Goal: Task Accomplishment & Management: Use online tool/utility

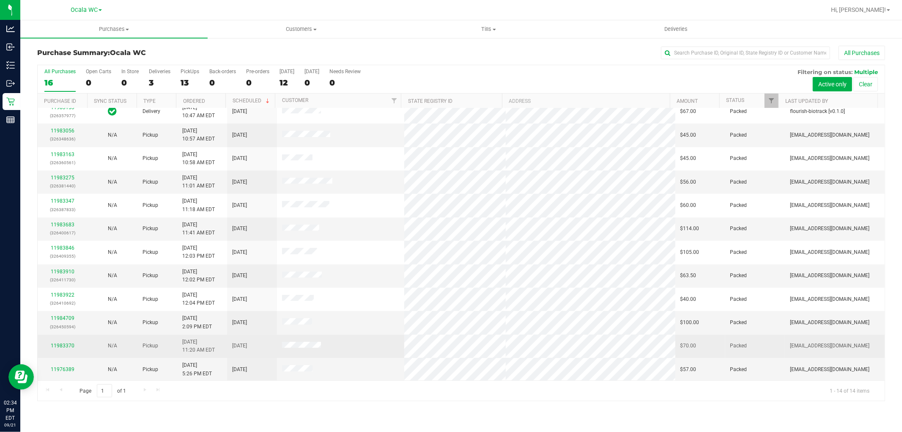
scroll to position [56, 0]
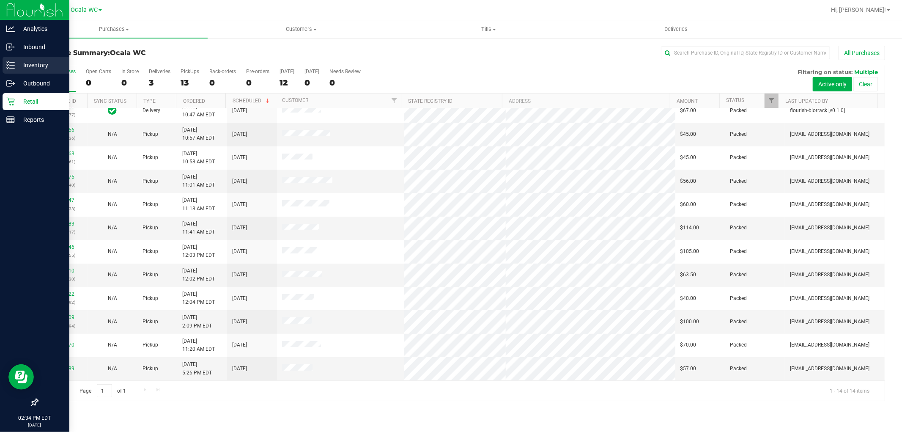
click at [30, 68] on p "Inventory" at bounding box center [40, 65] width 51 height 10
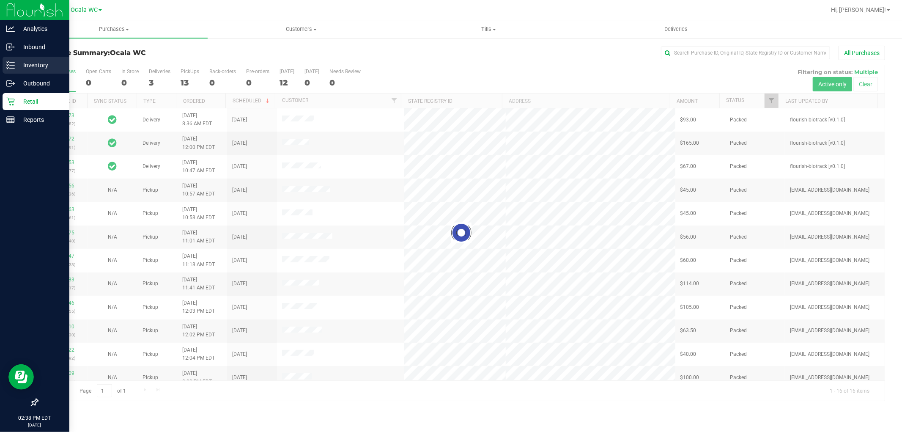
click at [17, 61] on p "Inventory" at bounding box center [40, 65] width 51 height 10
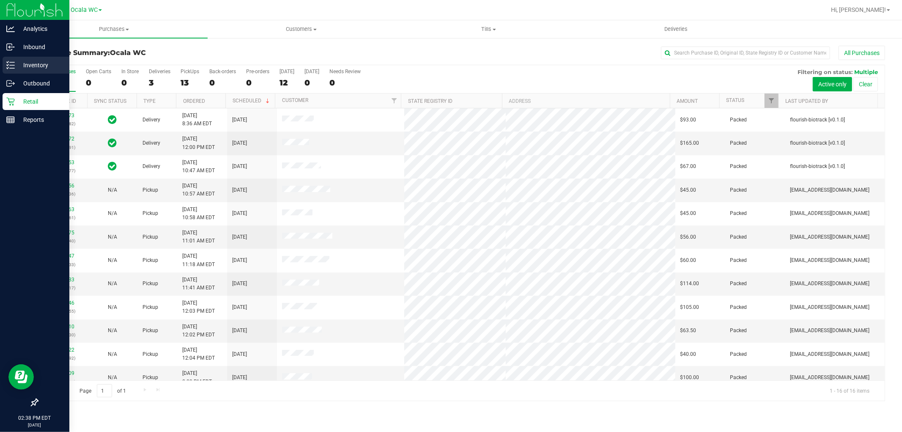
click at [38, 71] on div "Inventory" at bounding box center [36, 65] width 67 height 17
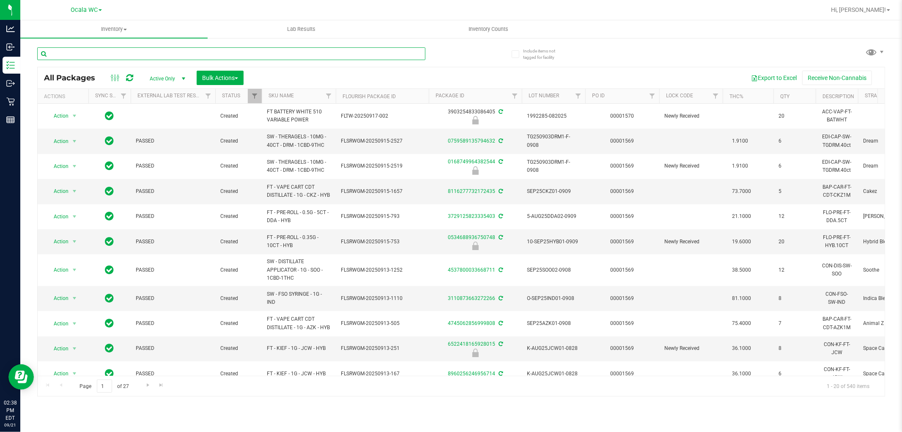
click at [154, 47] on input "text" at bounding box center [231, 53] width 388 height 13
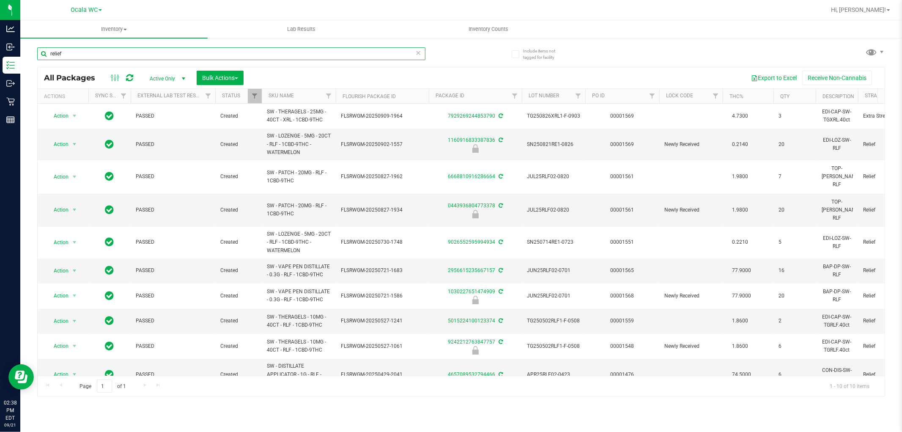
type input "relief"
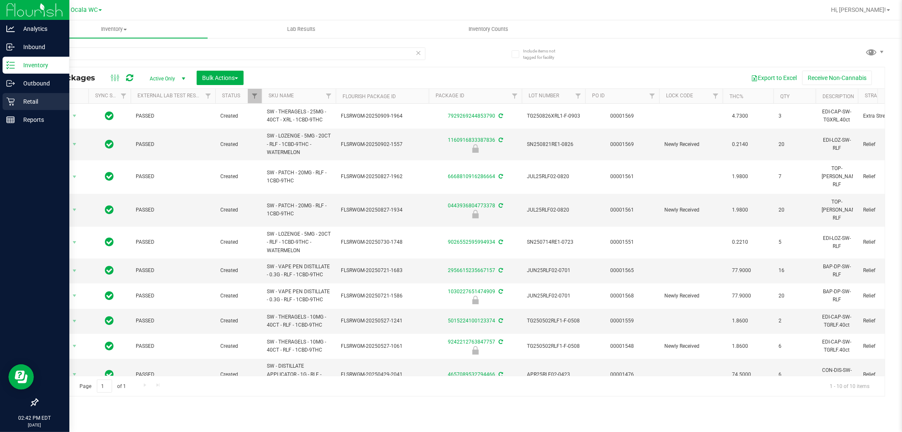
click at [19, 99] on p "Retail" at bounding box center [40, 101] width 51 height 10
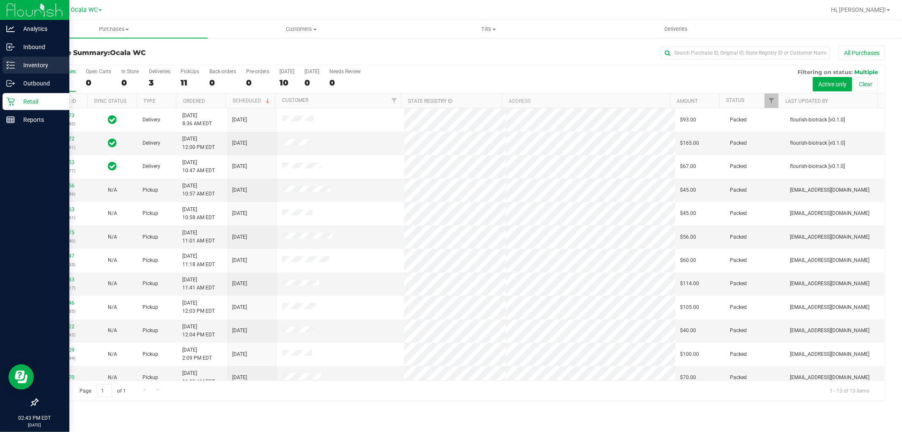
click at [15, 61] on p "Inventory" at bounding box center [40, 65] width 51 height 10
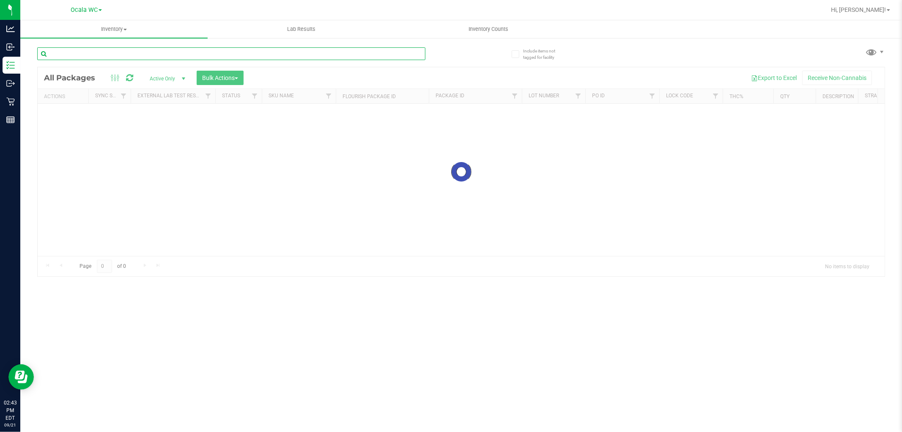
click at [108, 56] on input "text" at bounding box center [231, 53] width 388 height 13
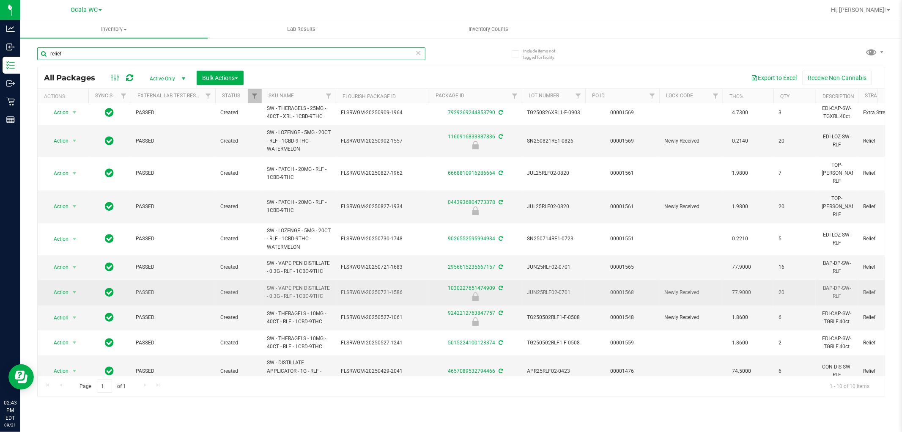
scroll to position [5, 0]
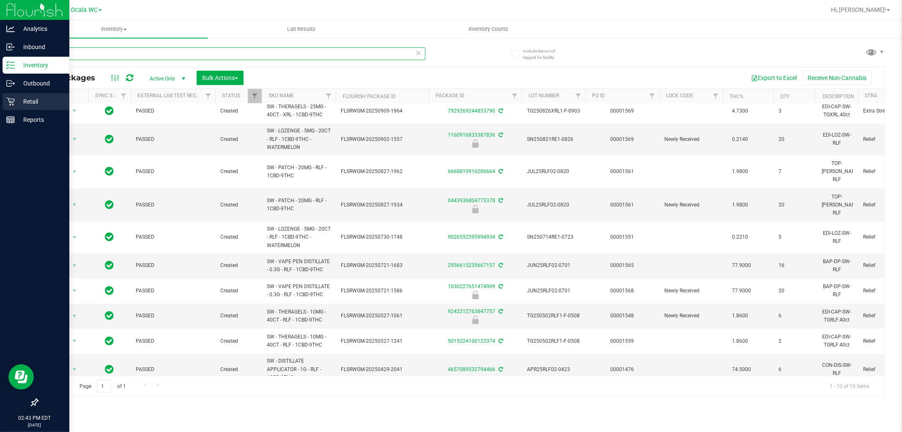
type input "relief"
click at [23, 99] on p "Retail" at bounding box center [40, 101] width 51 height 10
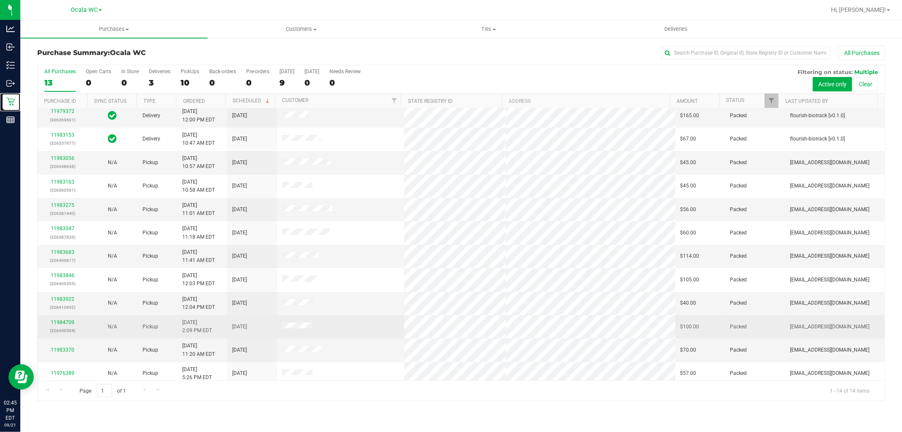
scroll to position [56, 0]
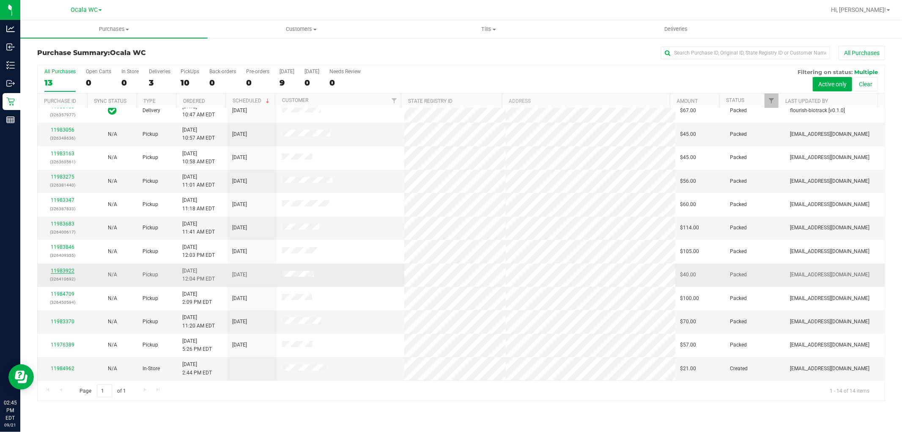
click at [58, 272] on link "11983922" at bounding box center [63, 271] width 24 height 6
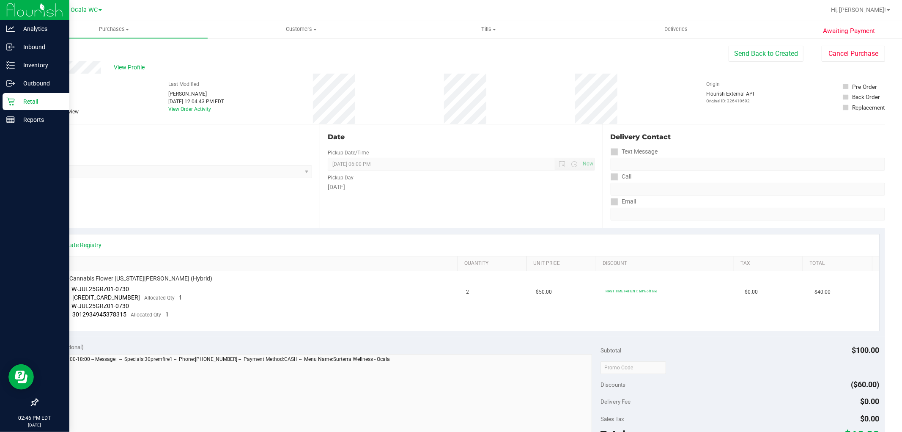
click at [17, 99] on p "Retail" at bounding box center [40, 101] width 51 height 10
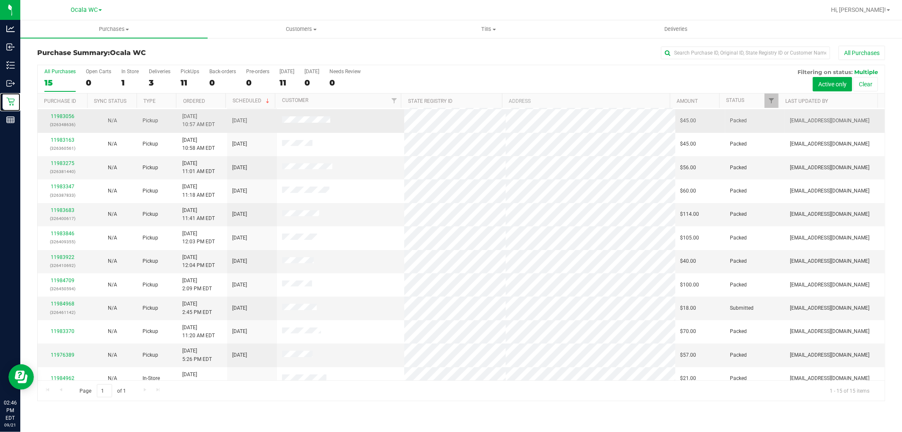
scroll to position [79, 0]
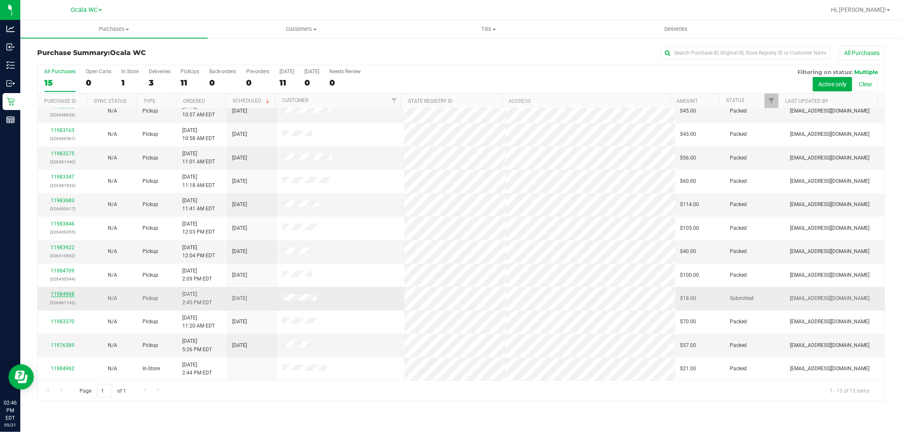
click at [62, 293] on link "11984968" at bounding box center [63, 294] width 24 height 6
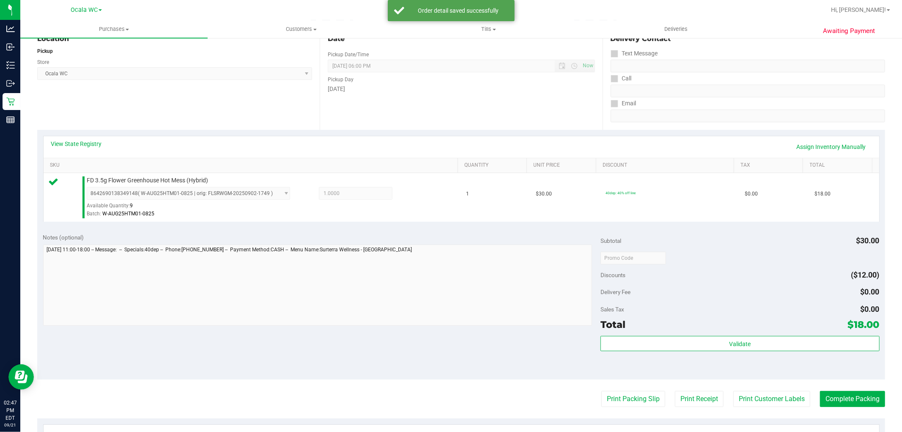
scroll to position [188, 0]
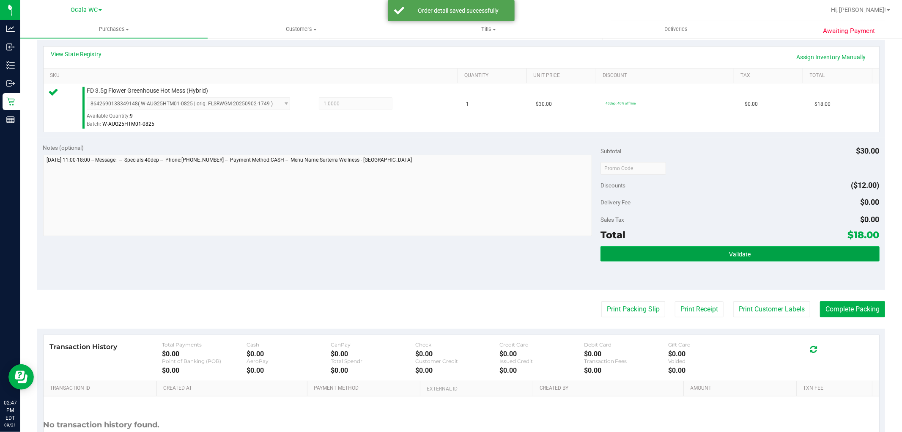
click at [733, 252] on span "Validate" at bounding box center [740, 254] width 22 height 7
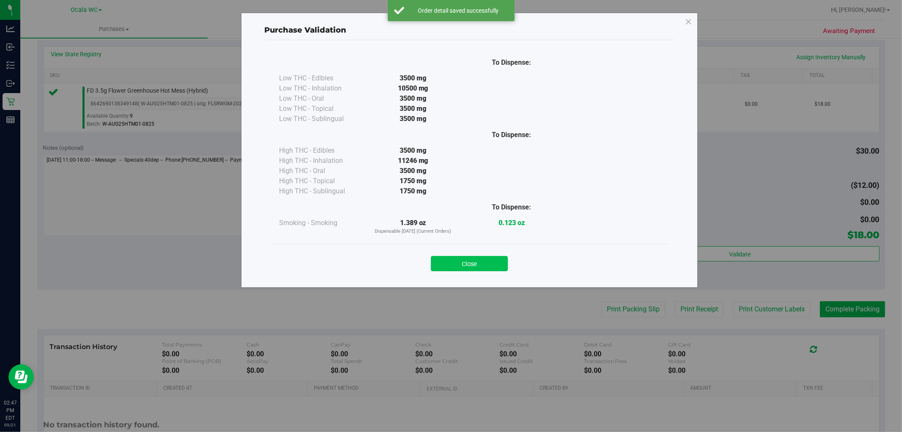
click at [472, 263] on button "Close" at bounding box center [469, 263] width 77 height 15
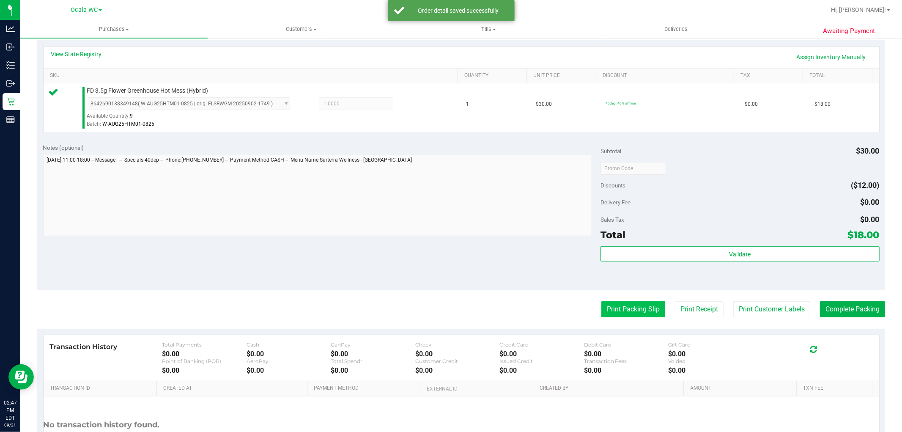
click at [633, 313] on button "Print Packing Slip" at bounding box center [634, 309] width 64 height 16
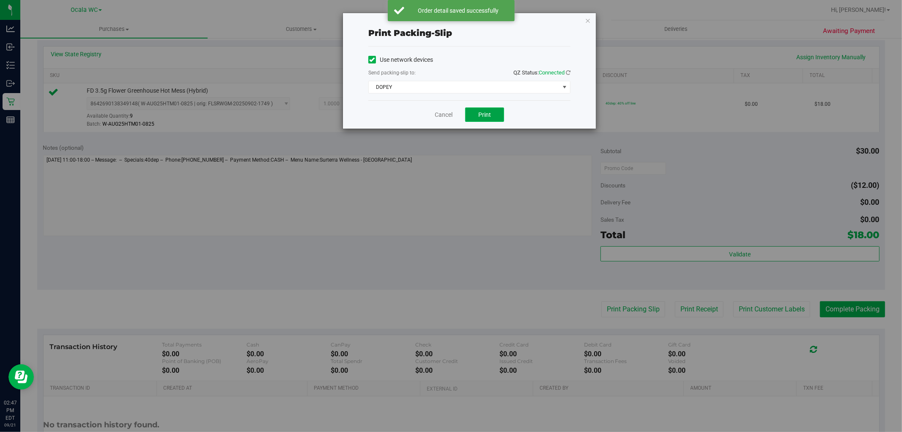
click at [491, 112] on span "Print" at bounding box center [484, 114] width 13 height 7
click at [442, 118] on link "Cancel" at bounding box center [444, 114] width 18 height 9
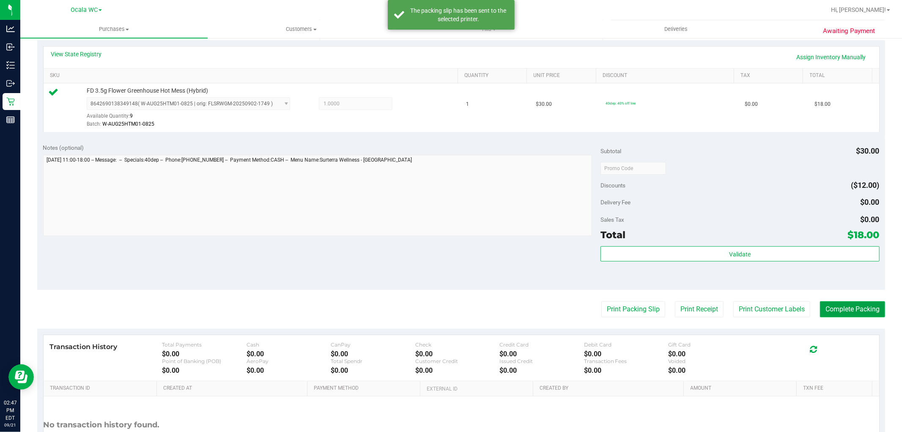
click at [835, 310] on button "Complete Packing" at bounding box center [852, 309] width 65 height 16
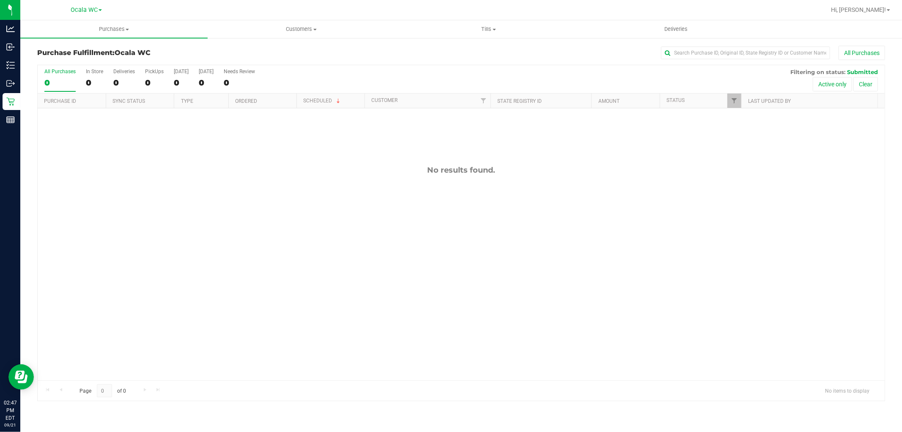
click at [196, 270] on div "No results found." at bounding box center [461, 272] width 847 height 329
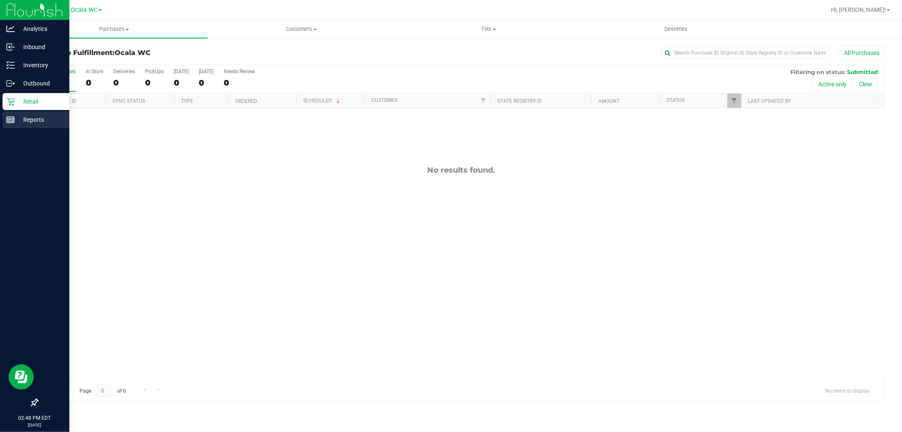
click at [31, 124] on p "Reports" at bounding box center [40, 120] width 51 height 10
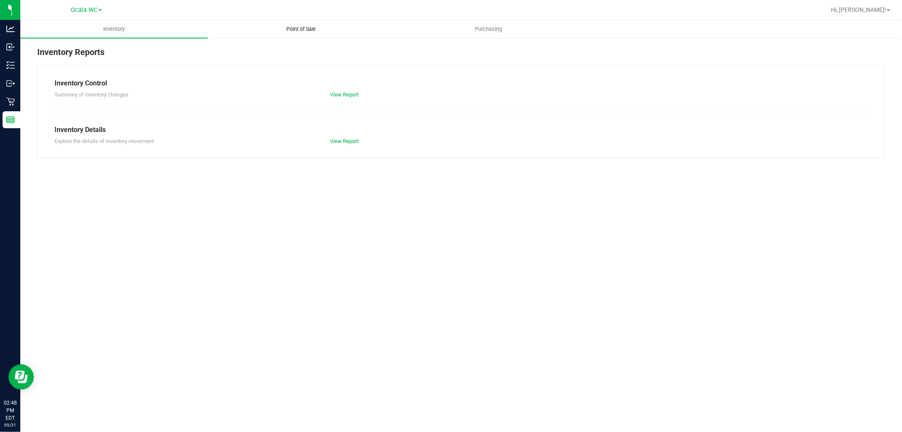
click at [300, 32] on span "Point of Sale" at bounding box center [301, 29] width 52 height 8
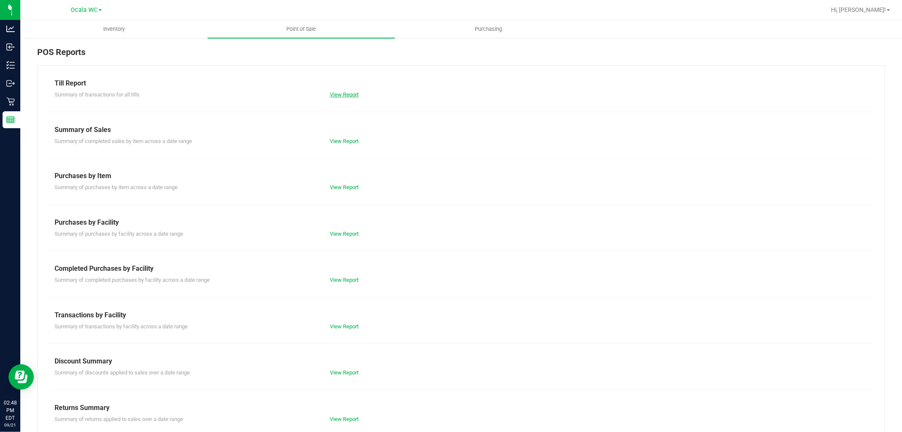
click at [344, 93] on link "View Report" at bounding box center [344, 94] width 29 height 6
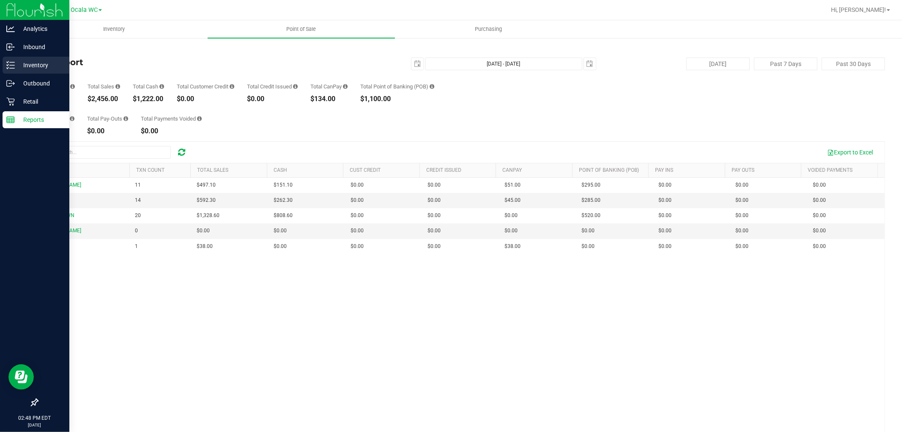
click at [27, 65] on p "Inventory" at bounding box center [40, 65] width 51 height 10
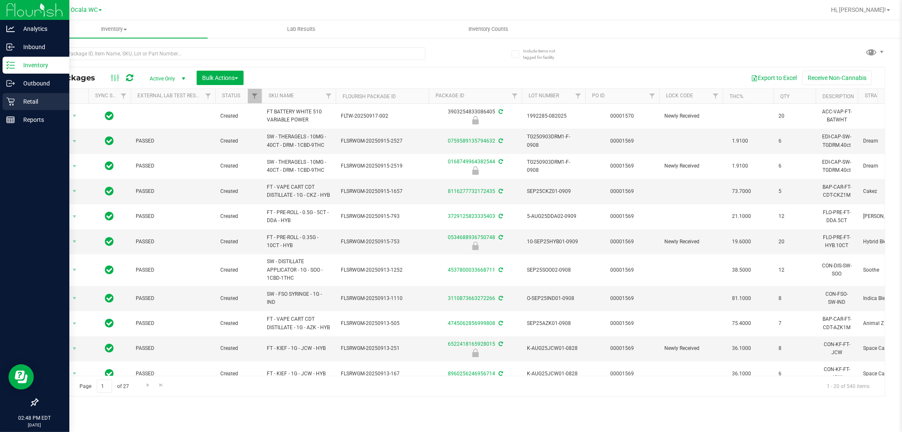
click at [20, 104] on p "Retail" at bounding box center [40, 101] width 51 height 10
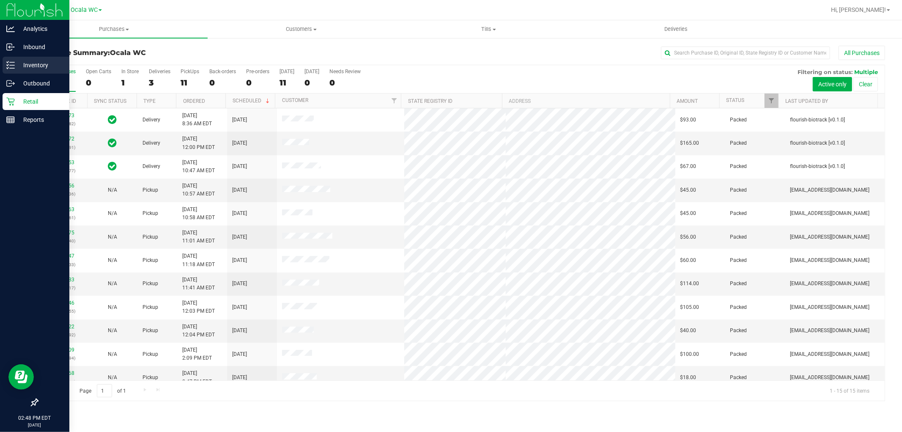
click at [28, 61] on p "Inventory" at bounding box center [40, 65] width 51 height 10
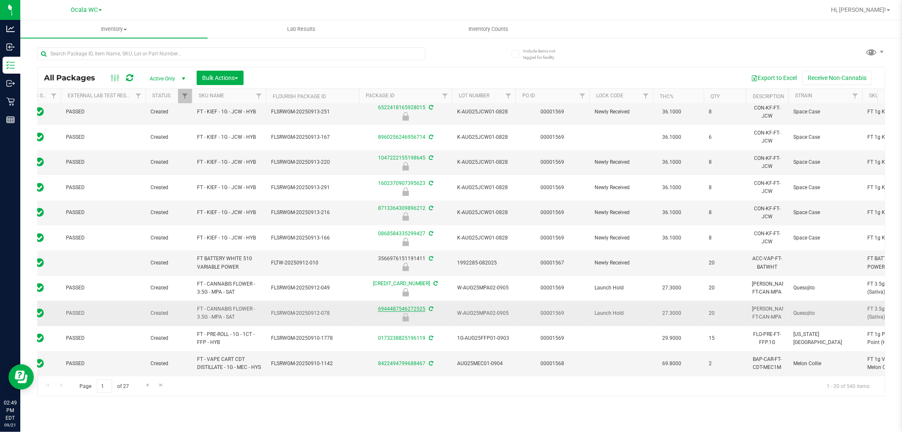
click at [387, 306] on link "6944487546272525" at bounding box center [401, 309] width 47 height 6
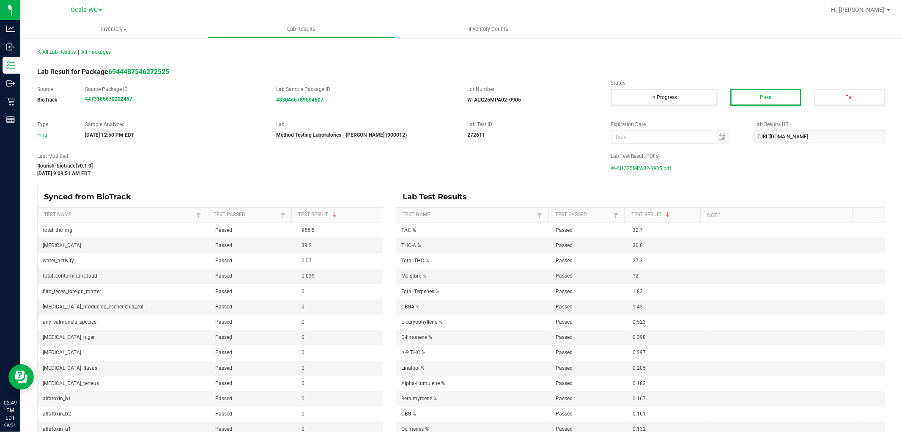
click at [644, 168] on span "W-AUG25MPA02-0905.pdf" at bounding box center [641, 168] width 60 height 13
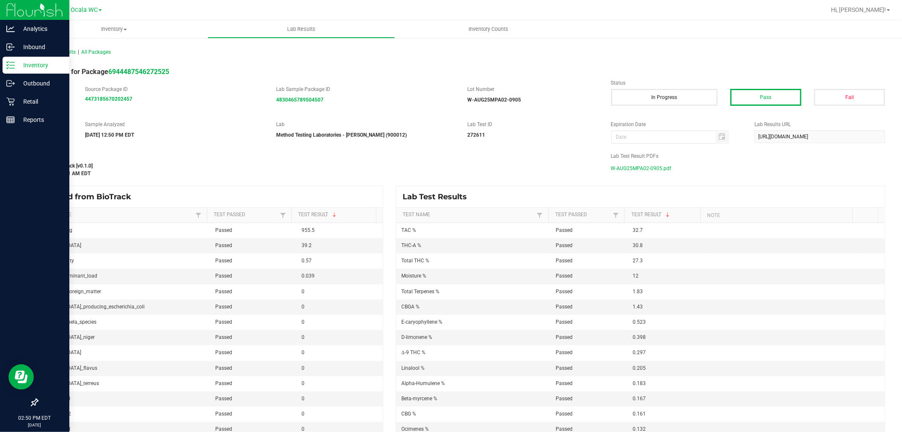
click at [28, 66] on p "Inventory" at bounding box center [40, 65] width 51 height 10
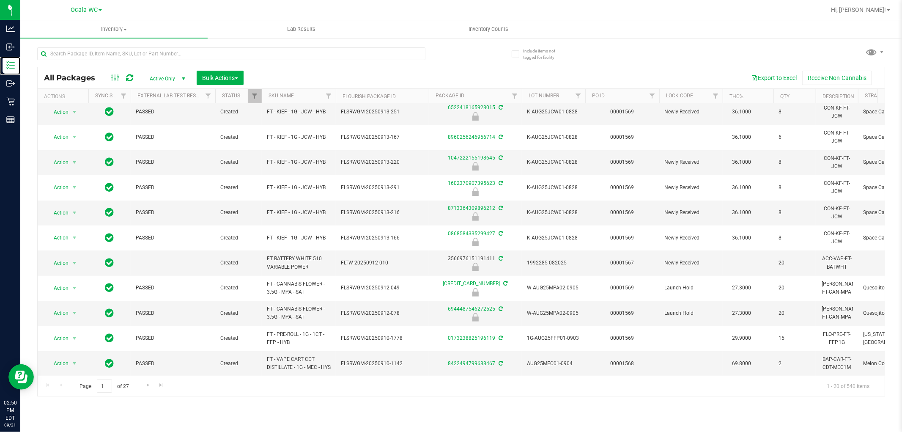
scroll to position [250, 0]
click at [713, 96] on span "Filter" at bounding box center [715, 96] width 7 height 7
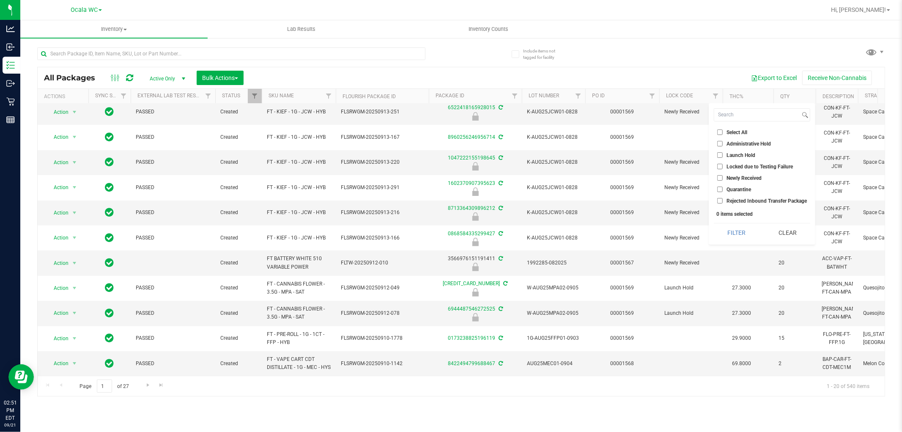
click at [720, 153] on input "Launch Hold" at bounding box center [719, 154] width 5 height 5
checkbox input "true"
click at [729, 238] on button "Filter" at bounding box center [736, 232] width 45 height 19
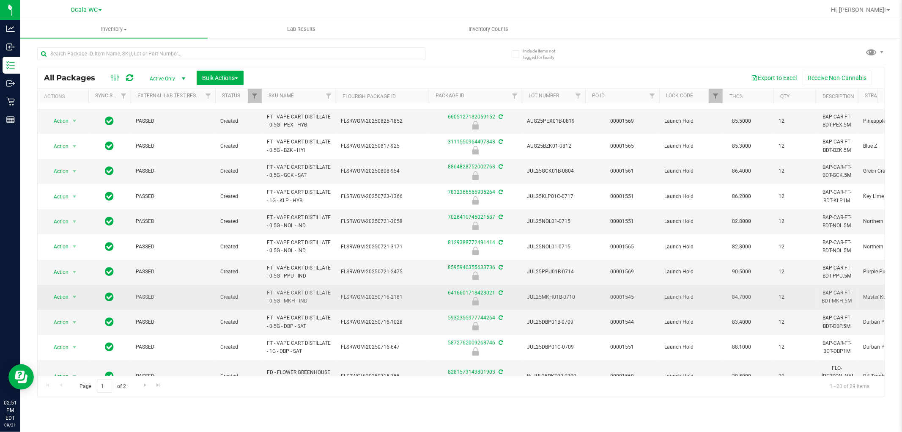
scroll to position [238, 0]
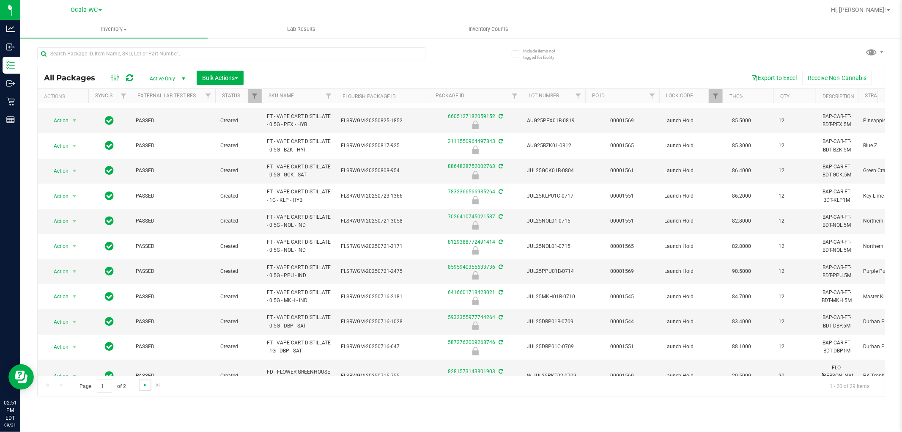
click at [142, 384] on span "Go to the next page" at bounding box center [145, 385] width 7 height 7
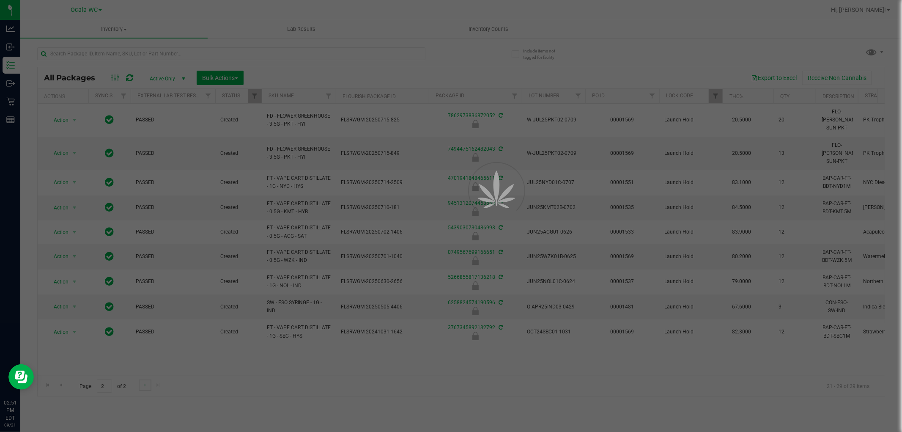
scroll to position [0, 0]
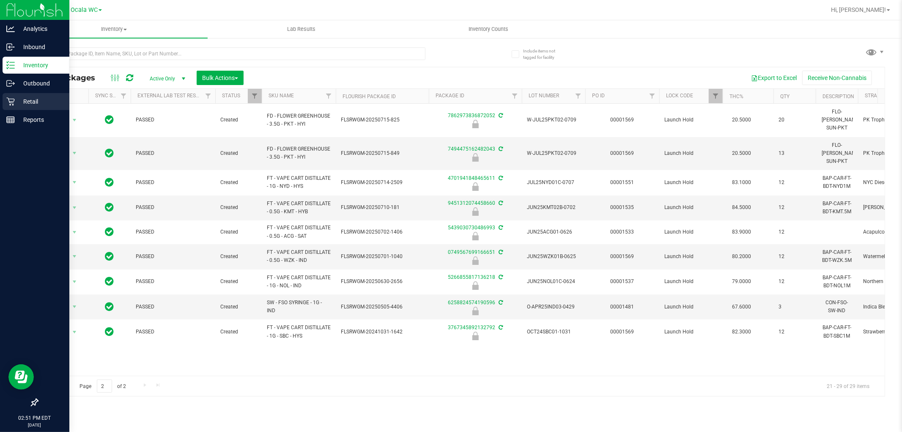
click at [12, 104] on icon at bounding box center [10, 102] width 8 height 8
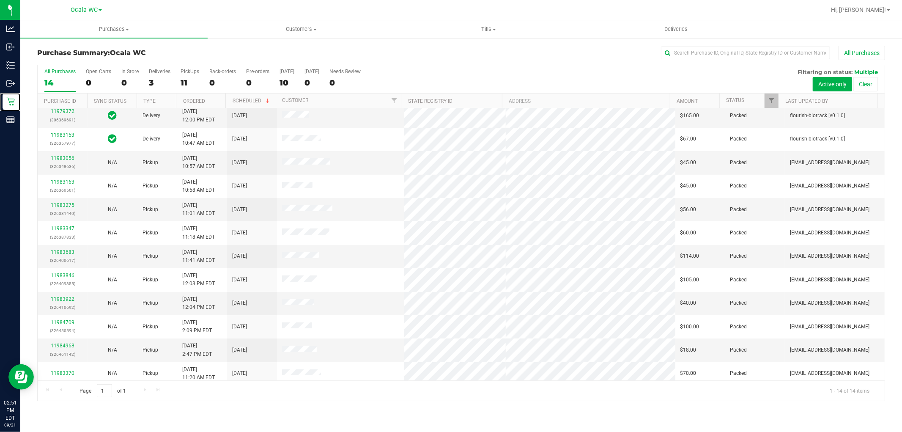
scroll to position [56, 0]
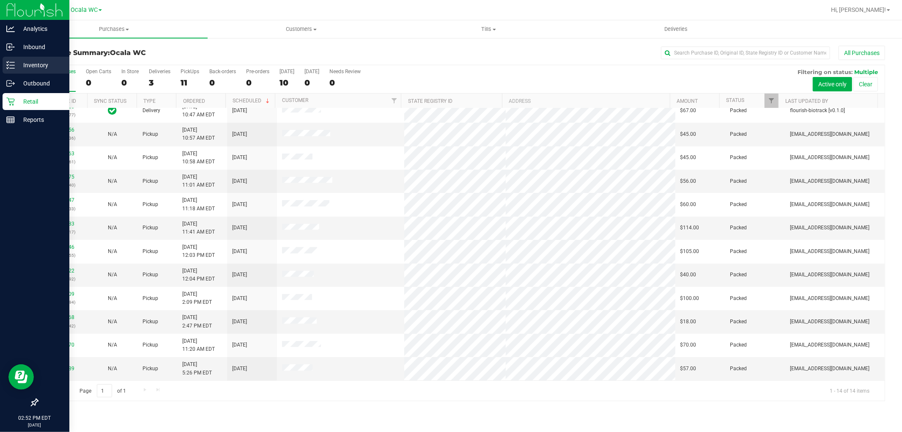
click at [45, 61] on p "Inventory" at bounding box center [40, 65] width 51 height 10
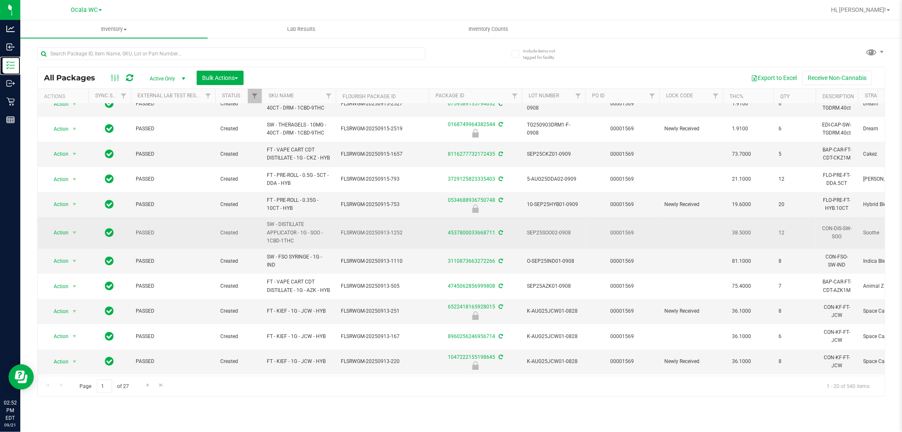
scroll to position [250, 0]
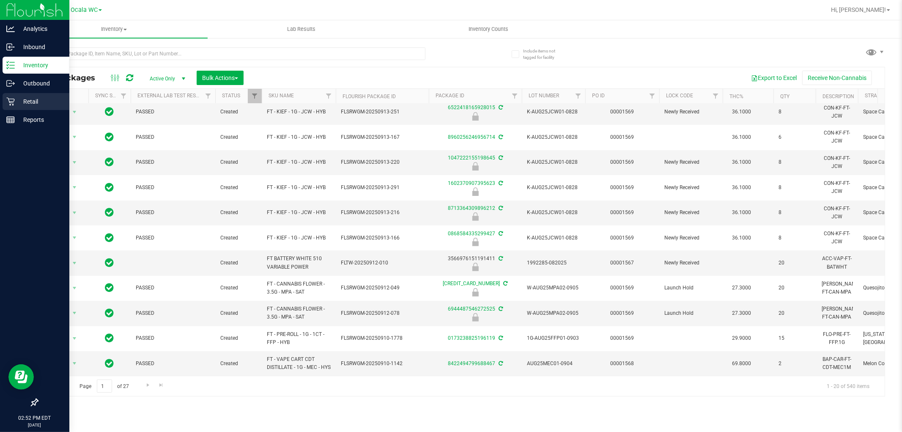
click at [26, 99] on p "Retail" at bounding box center [40, 101] width 51 height 10
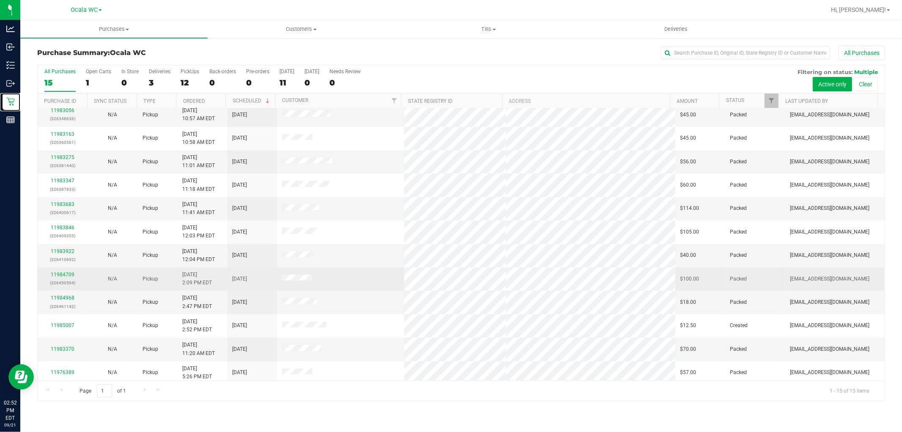
scroll to position [79, 0]
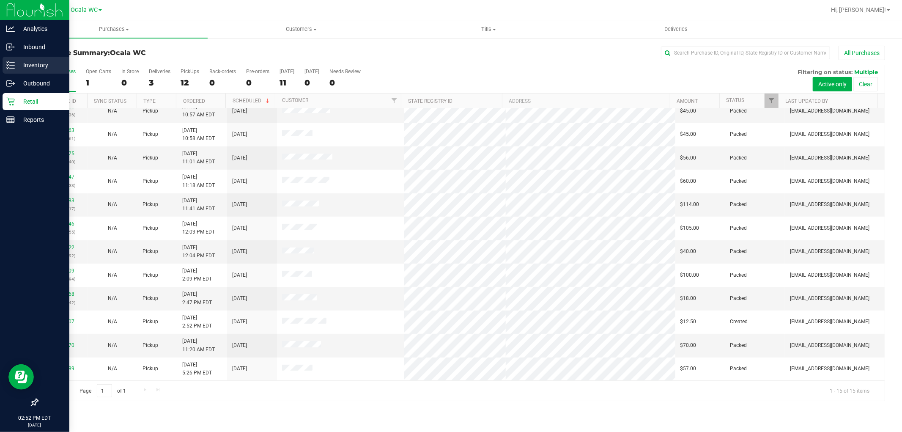
click at [15, 64] on p "Inventory" at bounding box center [40, 65] width 51 height 10
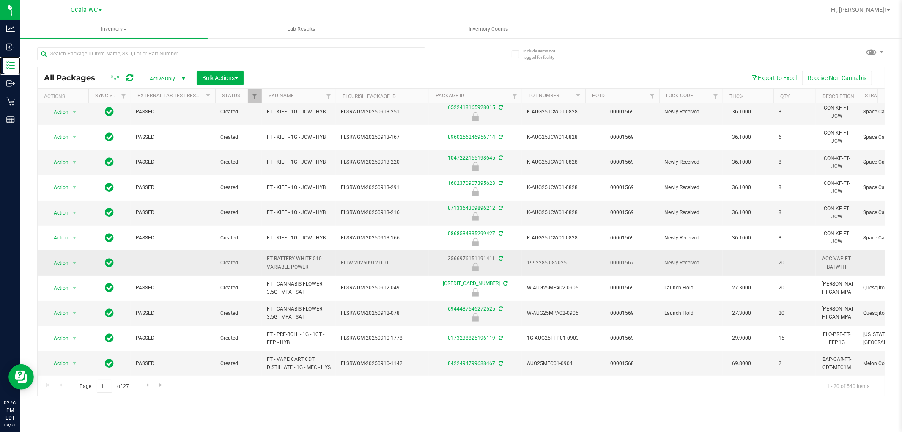
scroll to position [250, 0]
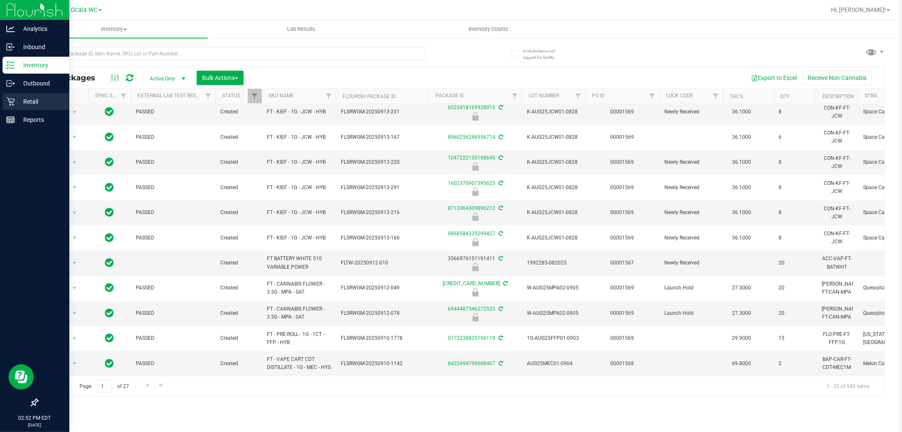
click at [36, 100] on p "Retail" at bounding box center [40, 101] width 51 height 10
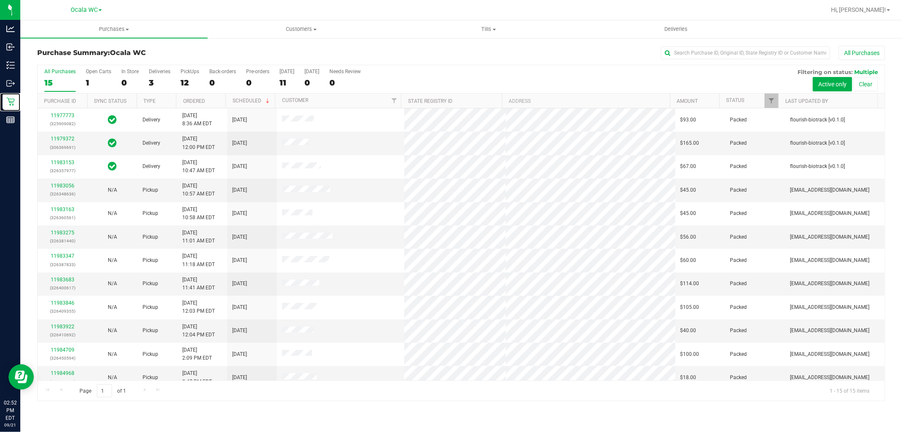
scroll to position [79, 0]
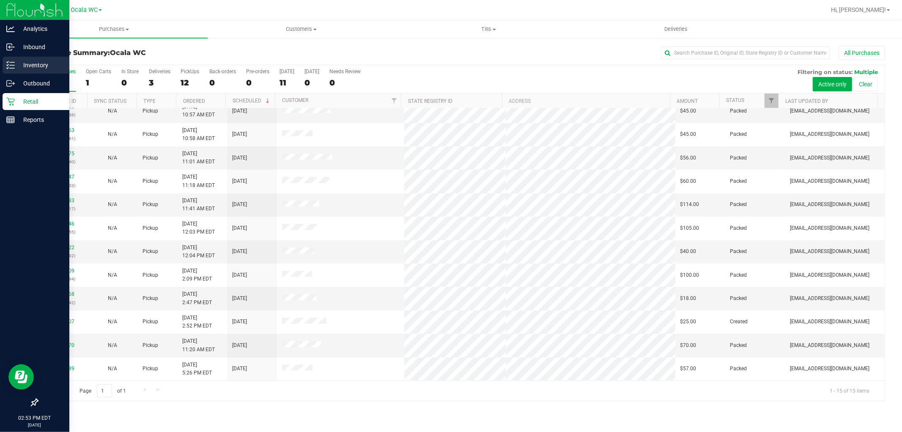
click at [23, 71] on div "Inventory" at bounding box center [36, 65] width 67 height 17
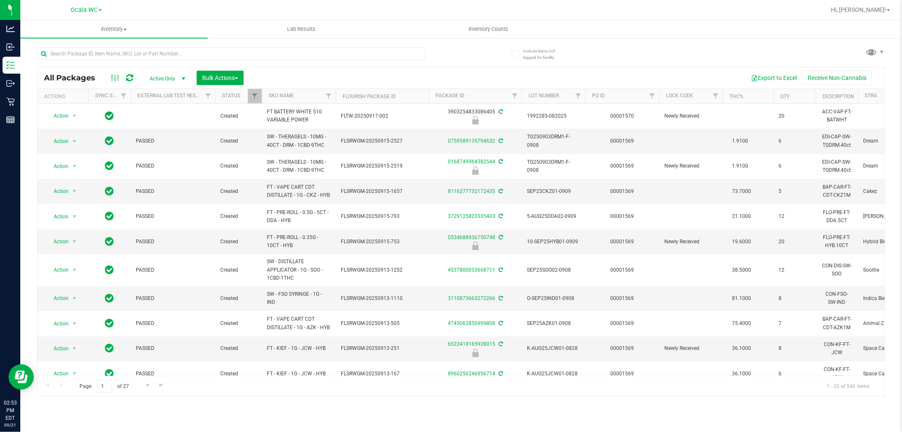
click at [707, 96] on th "Lock Code" at bounding box center [690, 96] width 63 height 15
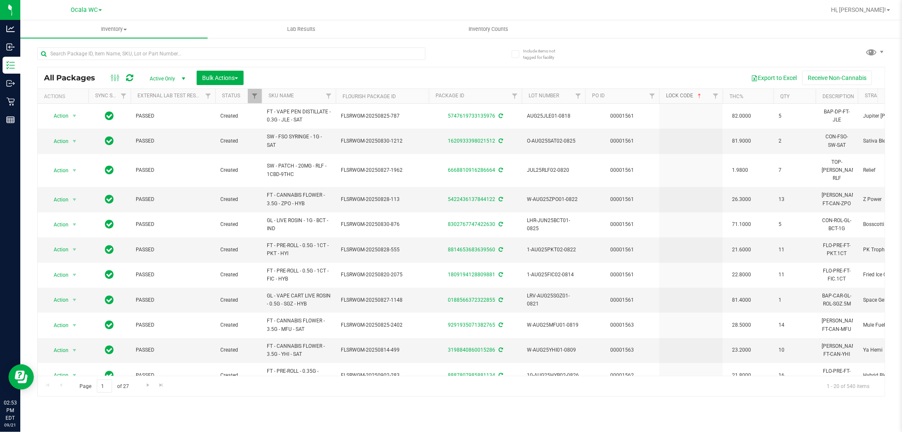
click at [698, 97] on span at bounding box center [699, 96] width 7 height 7
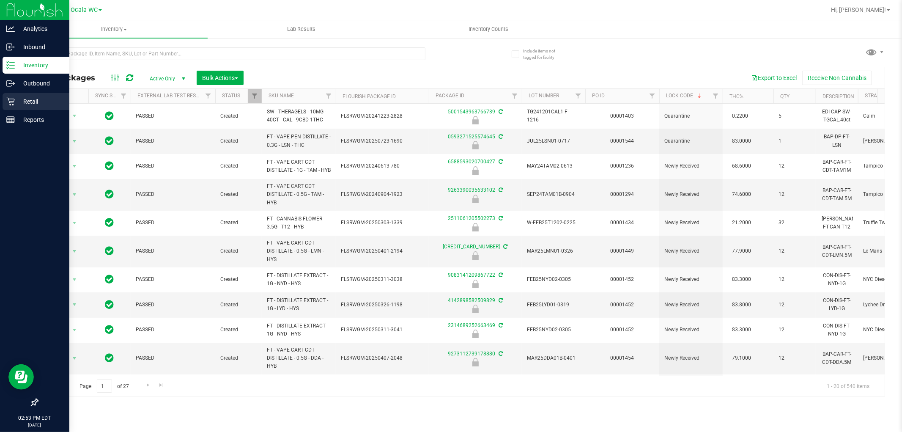
click at [27, 98] on p "Retail" at bounding box center [40, 101] width 51 height 10
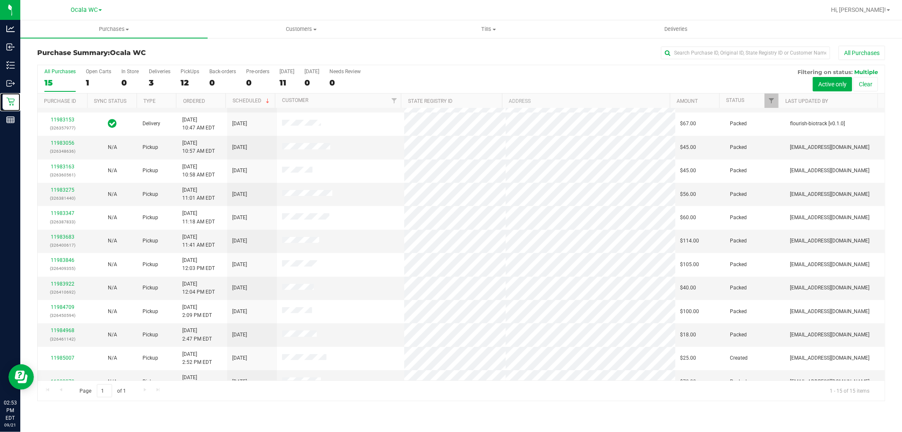
scroll to position [79, 0]
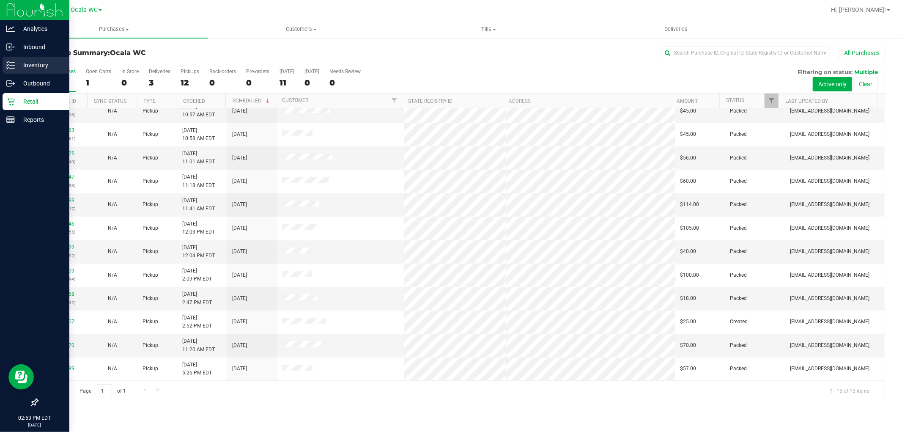
click at [27, 64] on p "Inventory" at bounding box center [40, 65] width 51 height 10
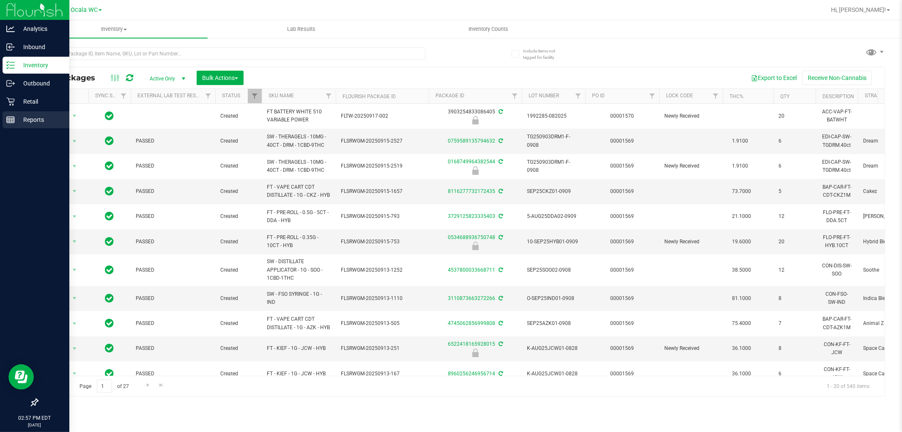
click at [25, 121] on p "Reports" at bounding box center [40, 120] width 51 height 10
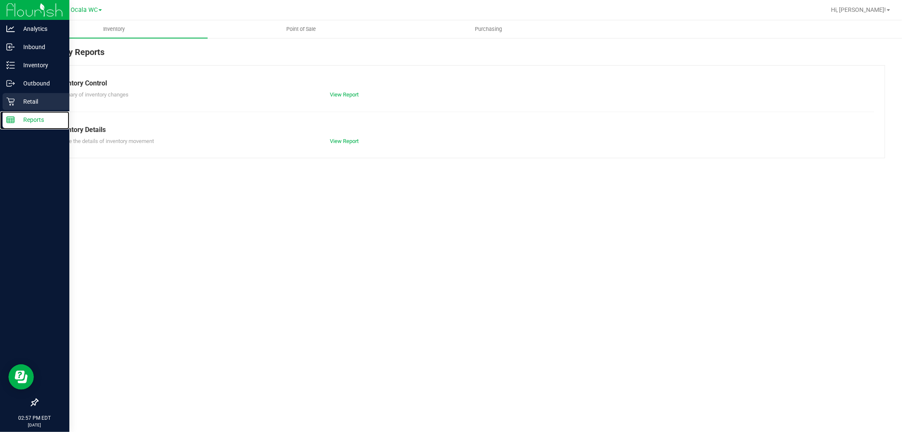
click at [25, 105] on p "Retail" at bounding box center [40, 101] width 51 height 10
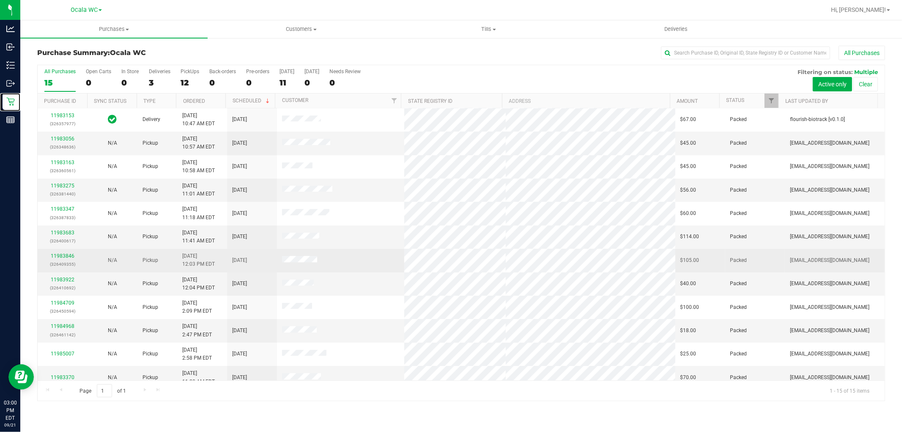
scroll to position [79, 0]
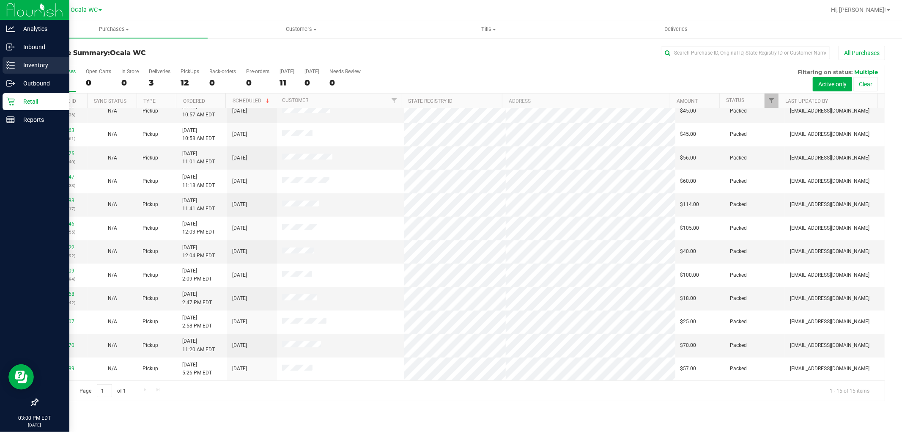
click at [22, 65] on p "Inventory" at bounding box center [40, 65] width 51 height 10
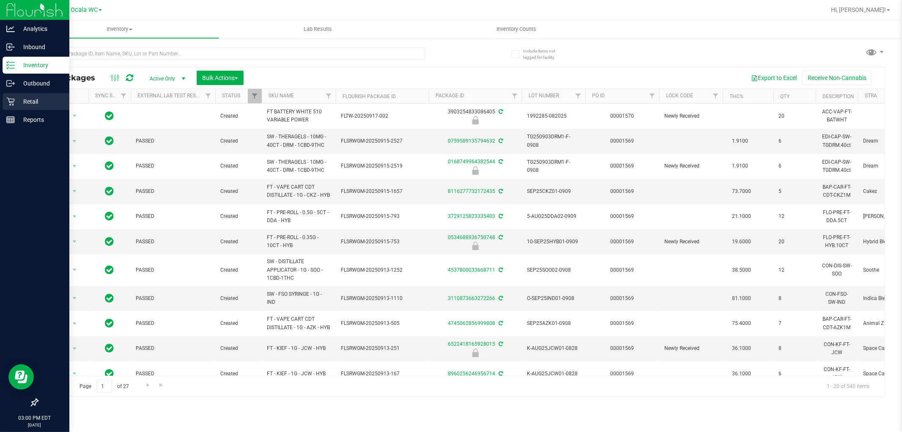
click at [38, 100] on p "Retail" at bounding box center [40, 101] width 51 height 10
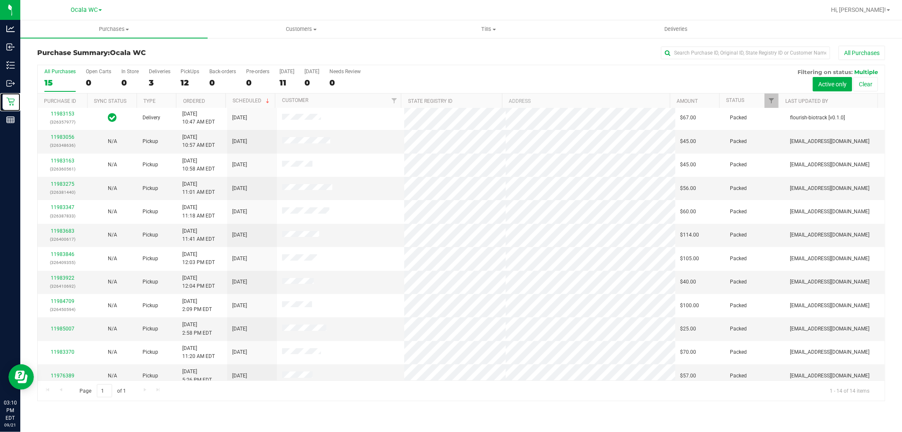
scroll to position [56, 0]
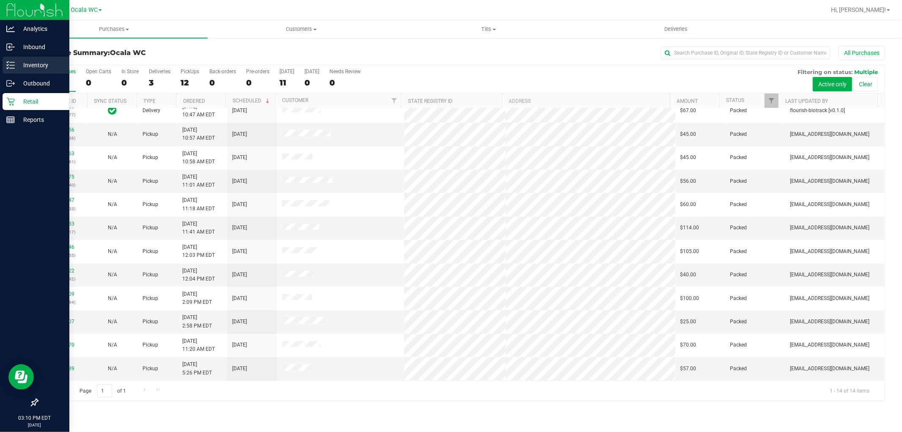
click at [20, 70] on p "Inventory" at bounding box center [40, 65] width 51 height 10
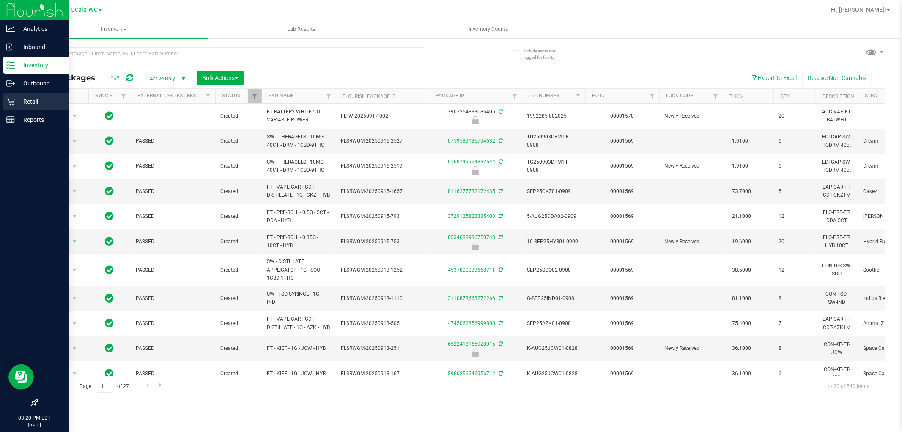
click at [23, 102] on p "Retail" at bounding box center [40, 101] width 51 height 10
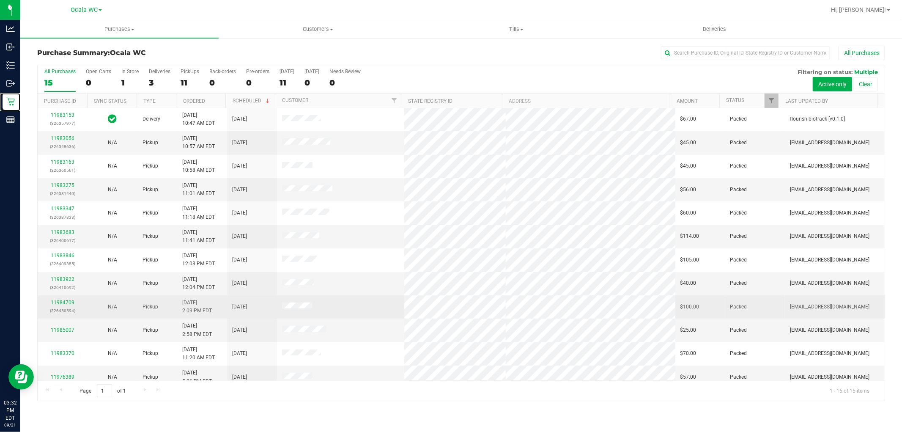
scroll to position [79, 0]
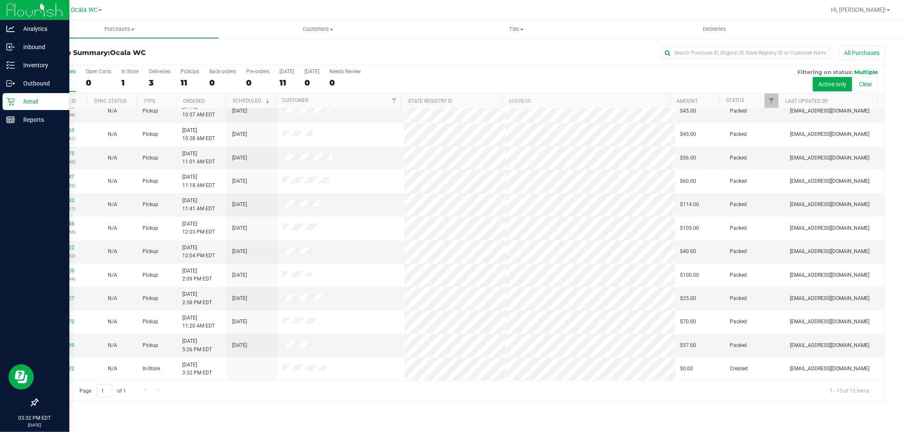
click at [36, 103] on p "Retail" at bounding box center [40, 101] width 51 height 10
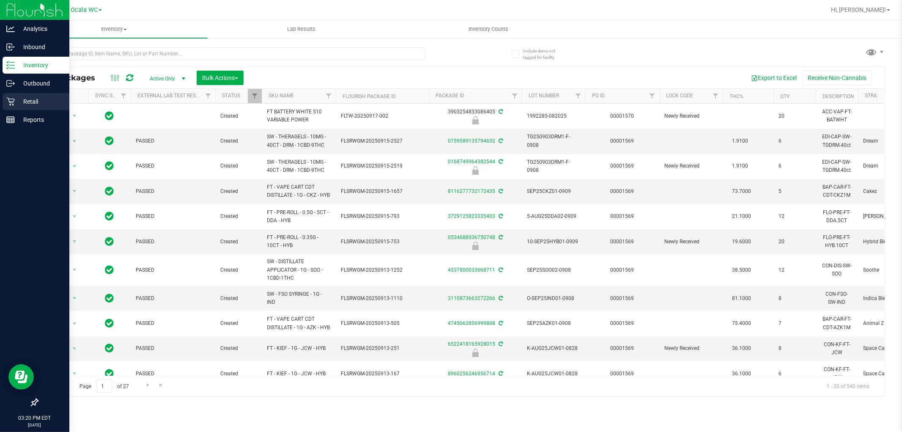
click at [27, 99] on p "Retail" at bounding box center [40, 101] width 51 height 10
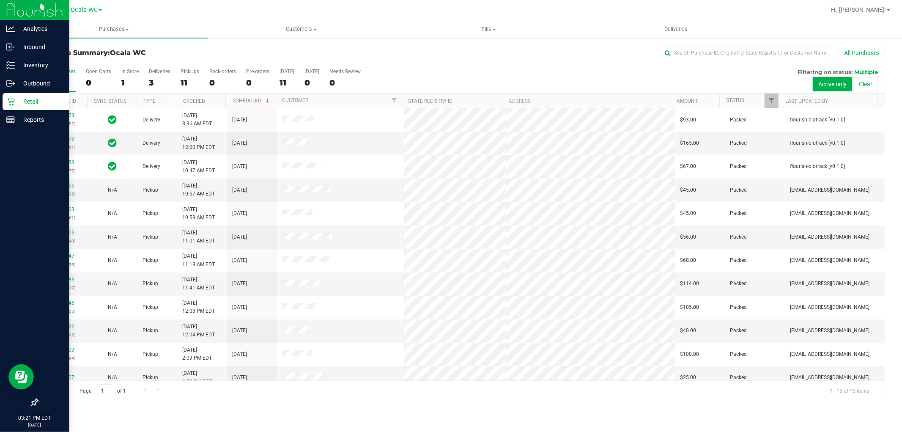
click at [27, 102] on p "Retail" at bounding box center [40, 101] width 51 height 10
click at [32, 68] on p "Inventory" at bounding box center [40, 65] width 51 height 10
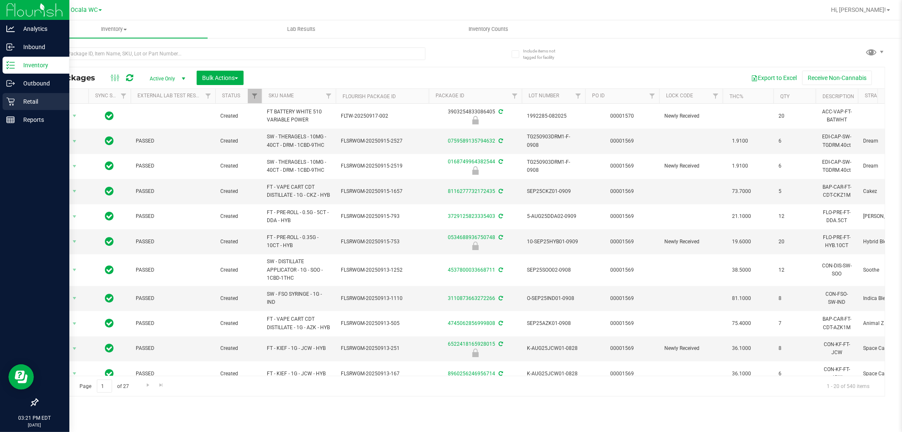
click at [16, 98] on p "Retail" at bounding box center [40, 101] width 51 height 10
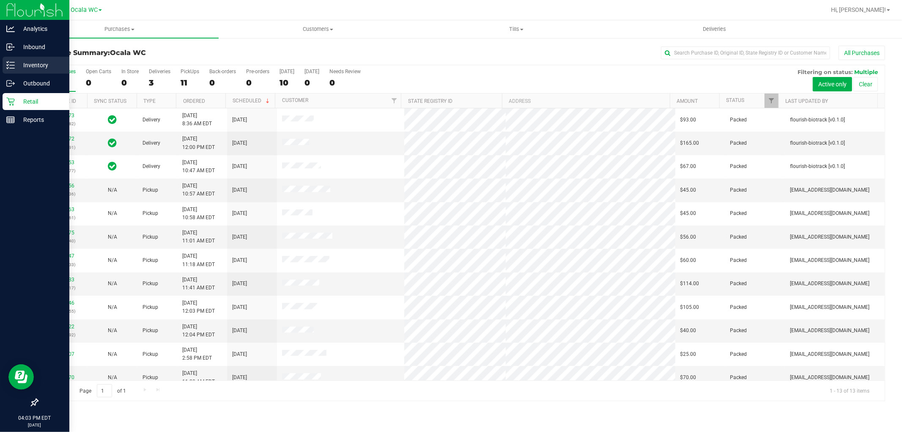
click at [14, 62] on line at bounding box center [12, 62] width 5 height 0
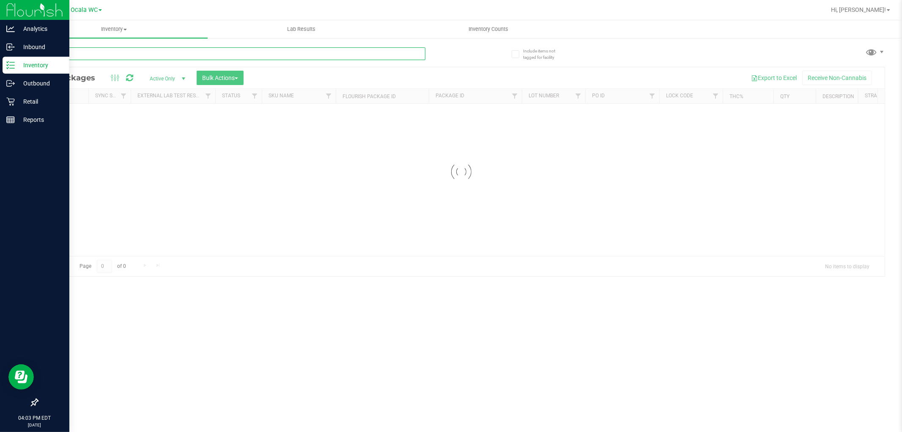
click at [135, 54] on input "text" at bounding box center [231, 53] width 388 height 13
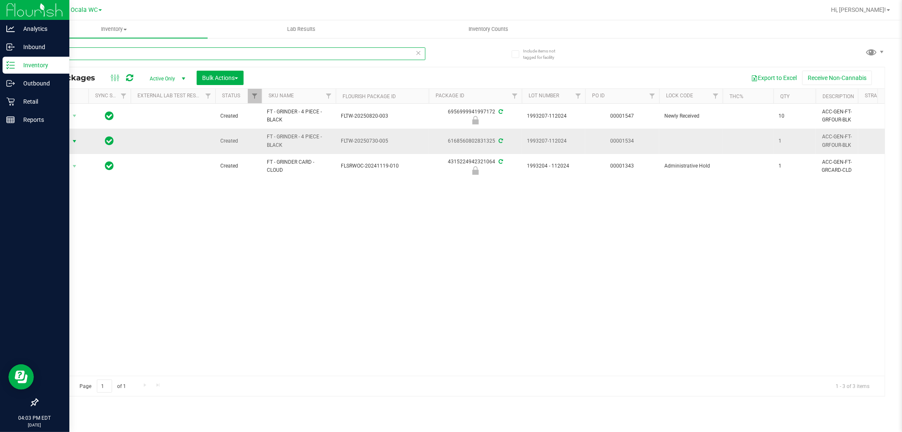
type input "grinder"
click at [63, 144] on span "Action" at bounding box center [57, 141] width 23 height 12
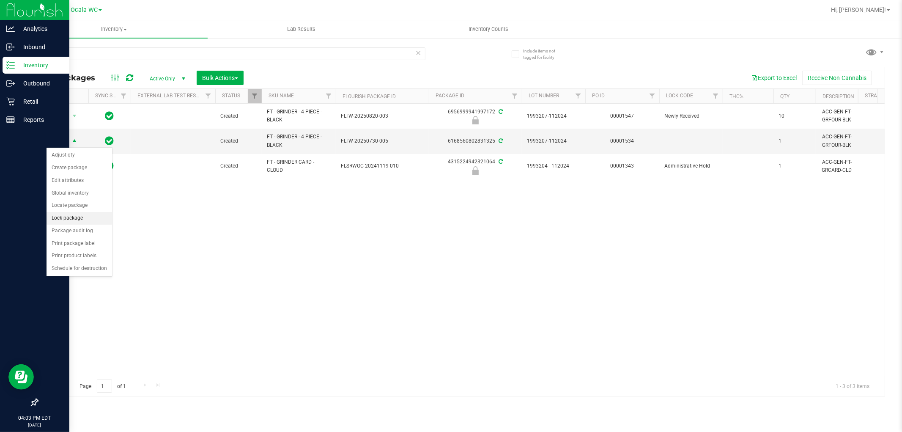
click at [73, 220] on li "Lock package" at bounding box center [80, 218] width 66 height 13
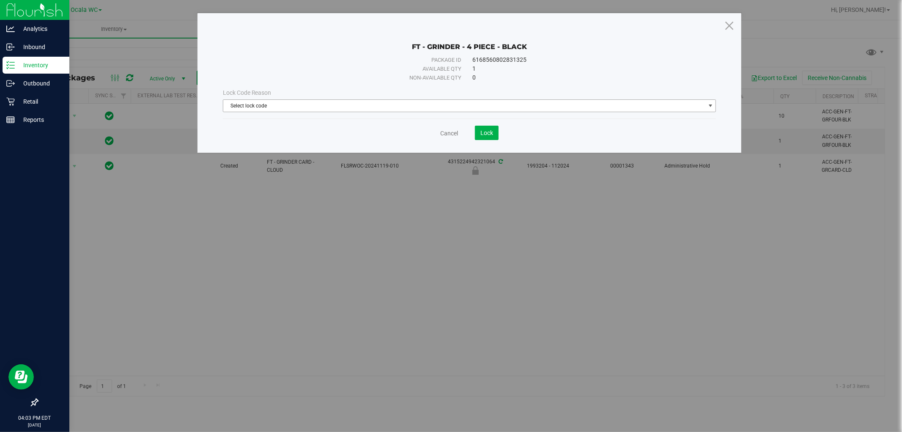
click at [327, 103] on span "Select lock code" at bounding box center [464, 106] width 482 height 12
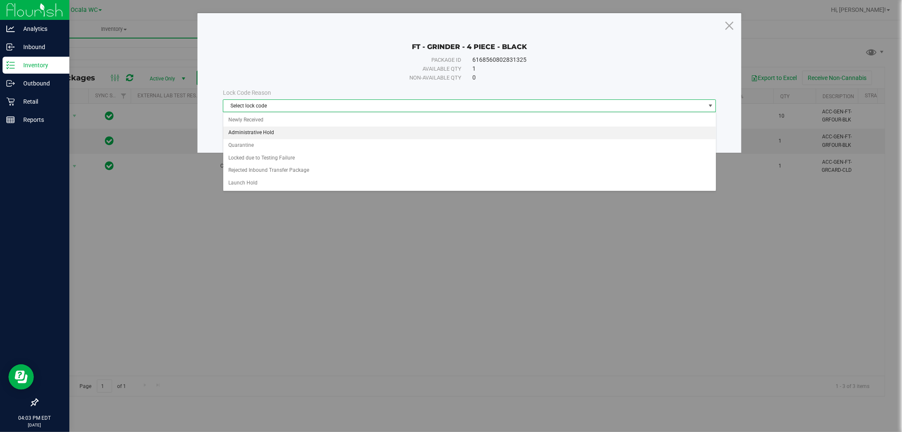
click at [264, 129] on li "Administrative Hold" at bounding box center [469, 132] width 493 height 13
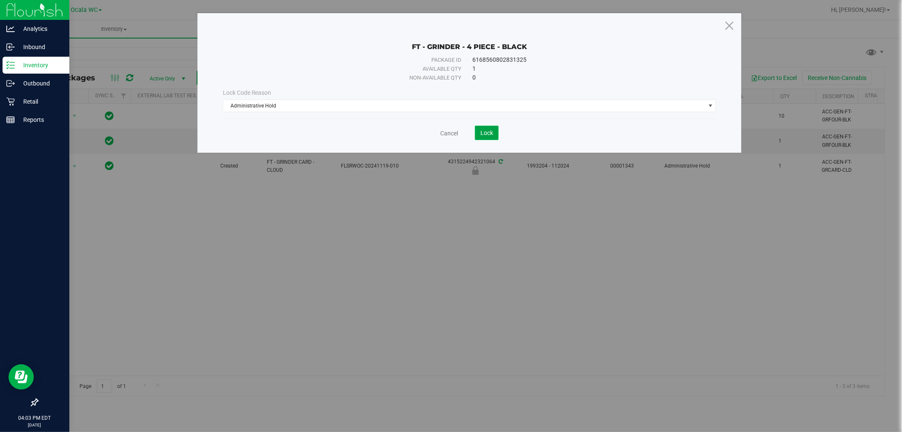
click at [480, 137] on button "Lock" at bounding box center [487, 133] width 24 height 14
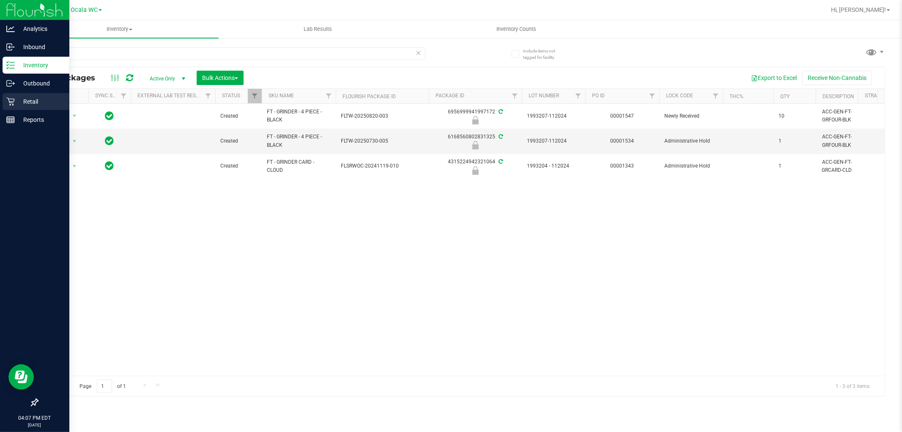
click at [11, 102] on icon at bounding box center [10, 102] width 8 height 8
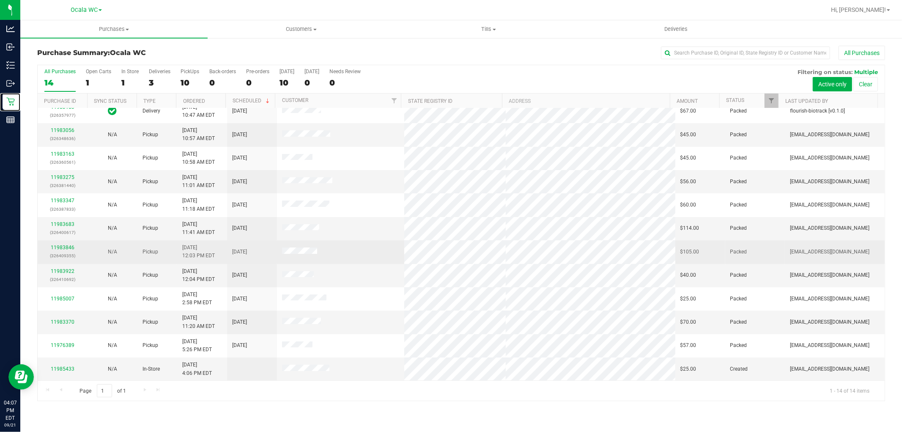
scroll to position [56, 0]
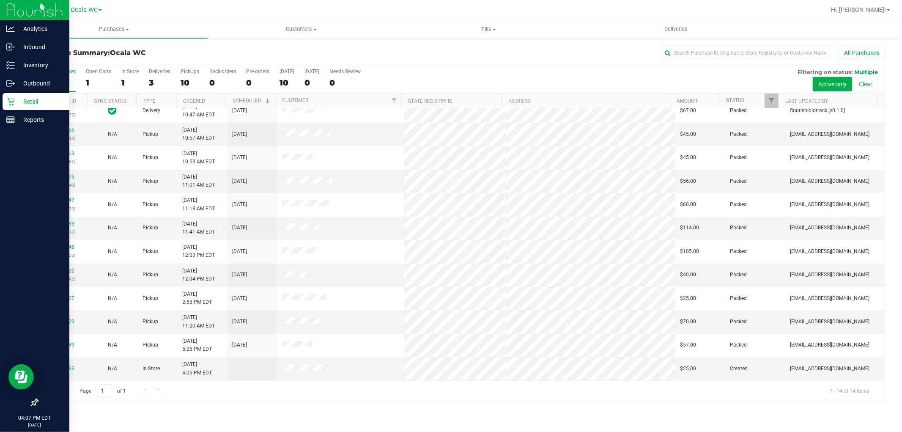
click at [30, 98] on p "Retail" at bounding box center [40, 101] width 51 height 10
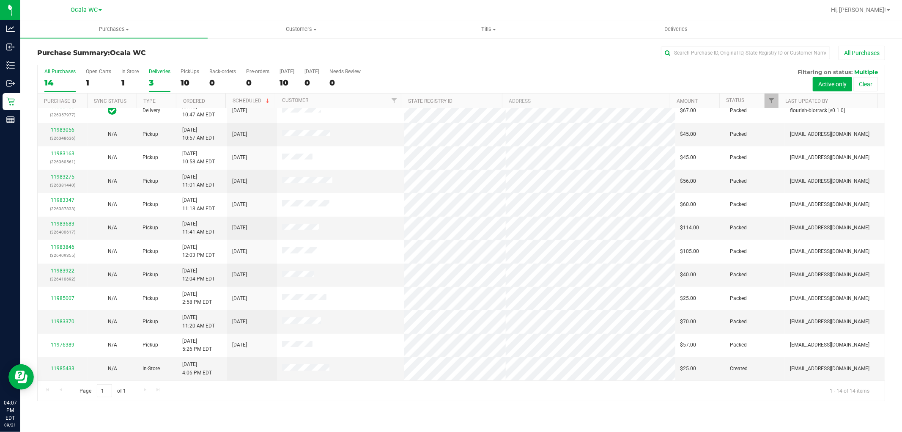
click at [150, 81] on div "3" at bounding box center [160, 83] width 22 height 10
click at [0, 0] on input "Deliveries 3" at bounding box center [0, 0] width 0 height 0
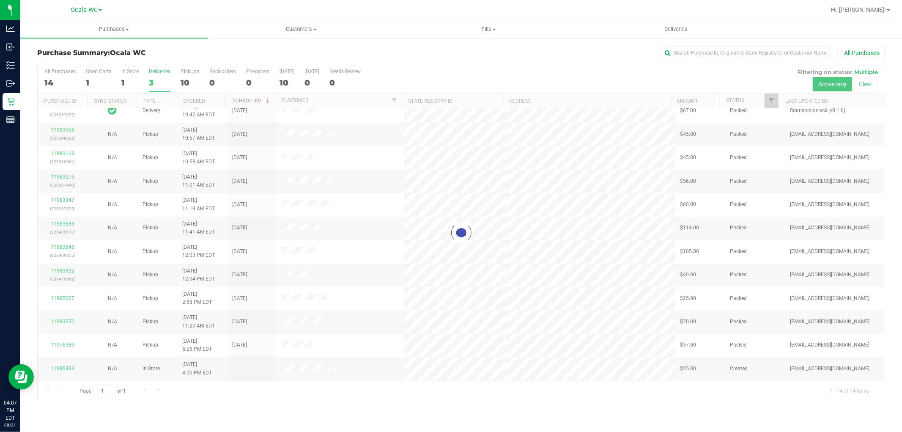
scroll to position [0, 0]
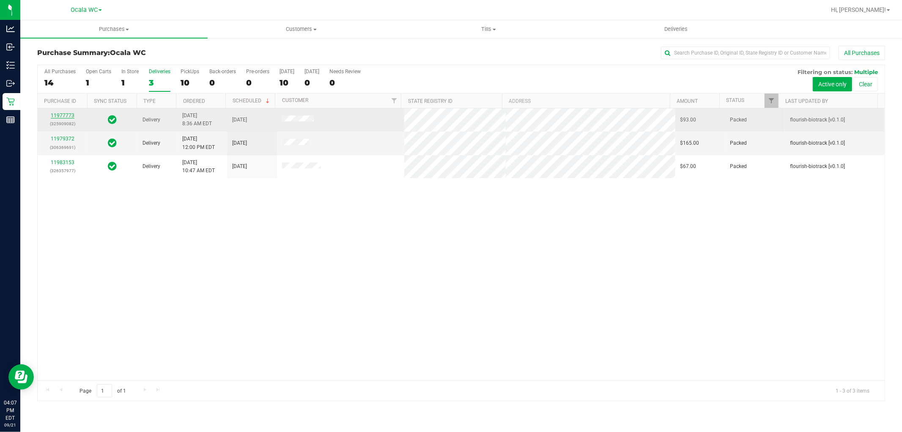
click at [57, 117] on link "11977773" at bounding box center [63, 116] width 24 height 6
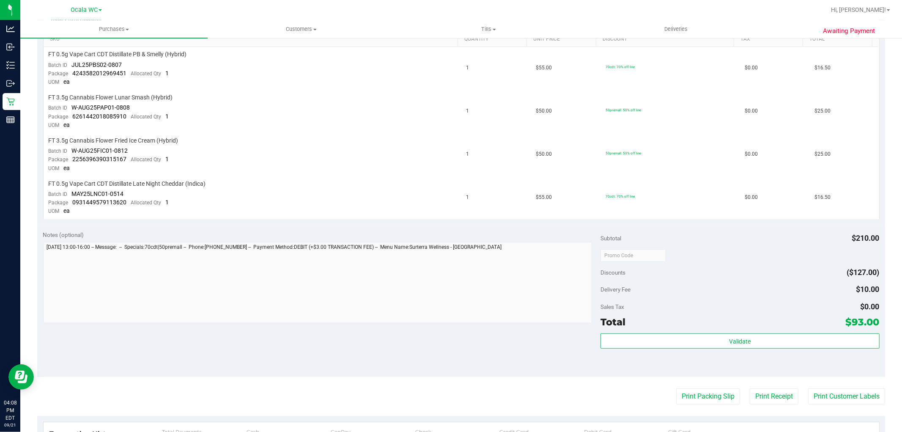
scroll to position [235, 0]
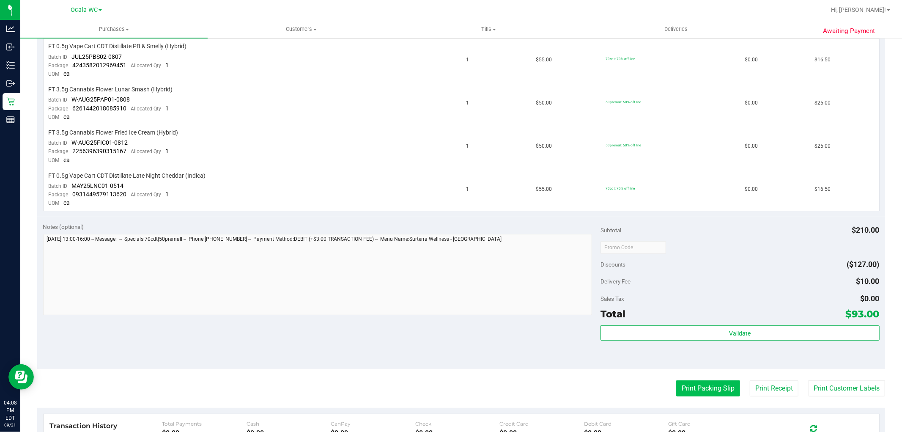
click at [686, 395] on button "Print Packing Slip" at bounding box center [708, 388] width 64 height 16
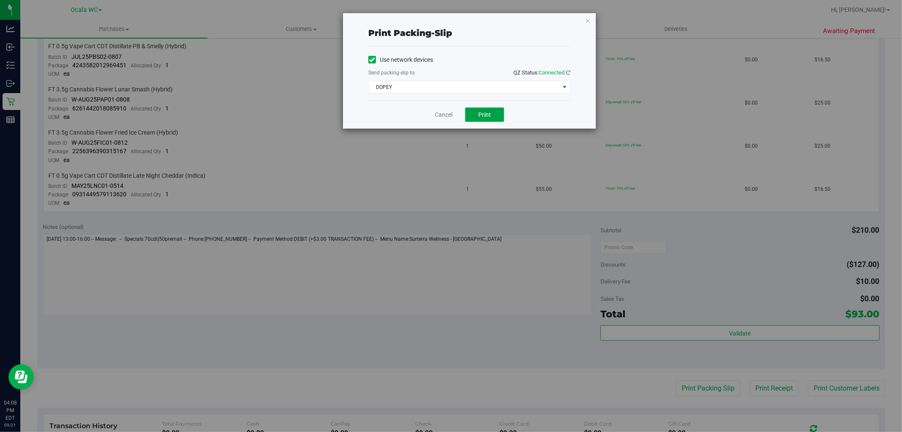
click at [472, 112] on button "Print" at bounding box center [484, 114] width 39 height 14
click at [440, 113] on link "Cancel" at bounding box center [444, 114] width 18 height 9
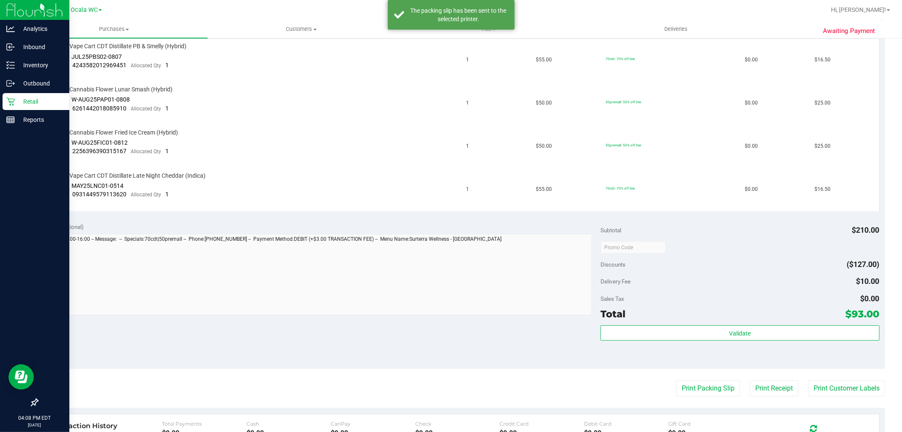
click at [8, 107] on div "Retail" at bounding box center [36, 101] width 67 height 17
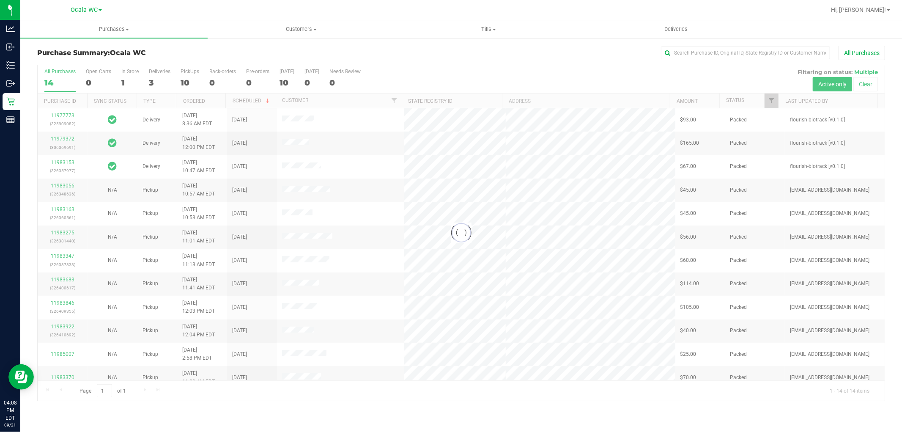
click at [154, 76] on div at bounding box center [461, 232] width 847 height 335
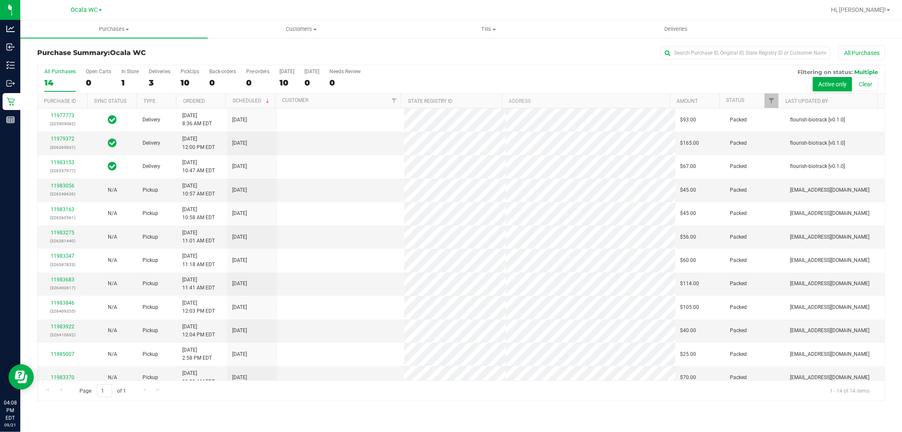
click at [154, 76] on label "Deliveries 3" at bounding box center [160, 80] width 22 height 23
click at [0, 0] on input "Deliveries 3" at bounding box center [0, 0] width 0 height 0
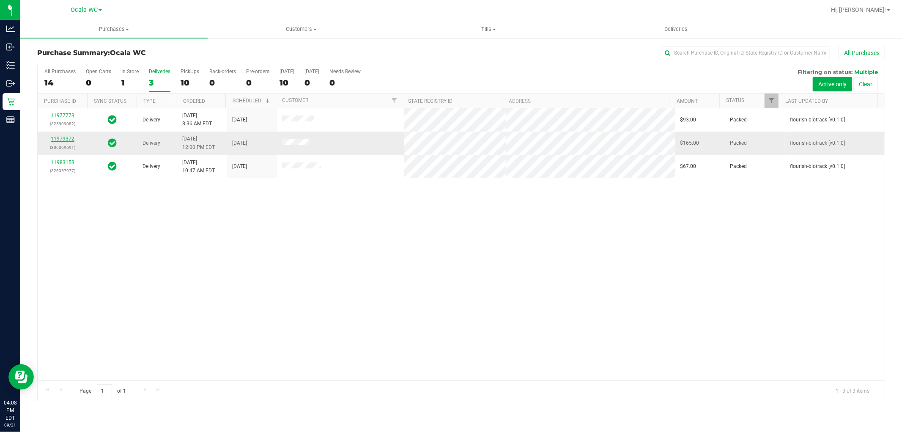
click at [69, 137] on link "11979372" at bounding box center [63, 139] width 24 height 6
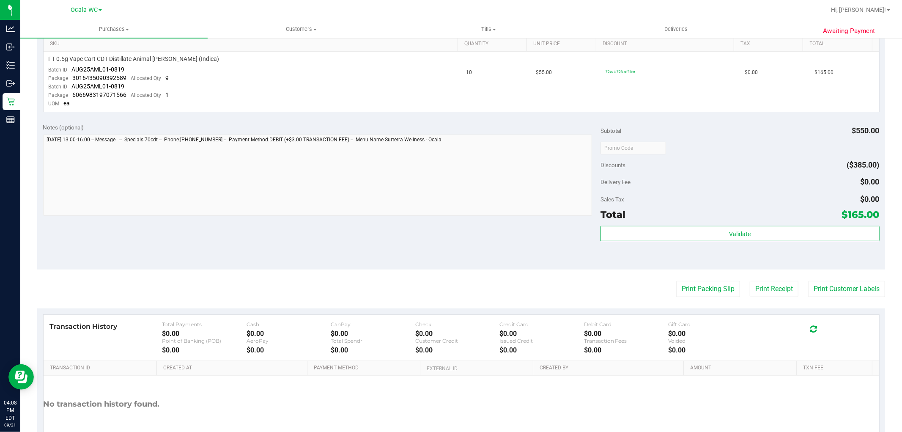
scroll to position [235, 0]
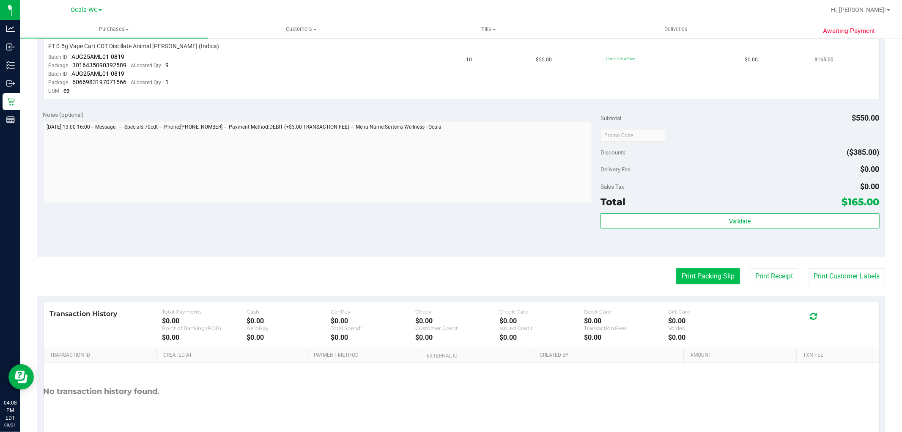
click at [701, 279] on button "Print Packing Slip" at bounding box center [708, 276] width 64 height 16
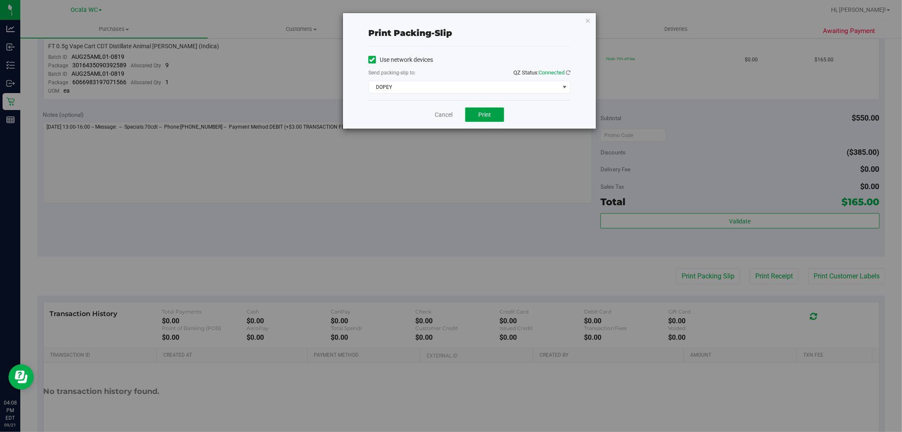
click at [492, 114] on button "Print" at bounding box center [484, 114] width 39 height 14
click at [442, 115] on link "Cancel" at bounding box center [444, 114] width 18 height 9
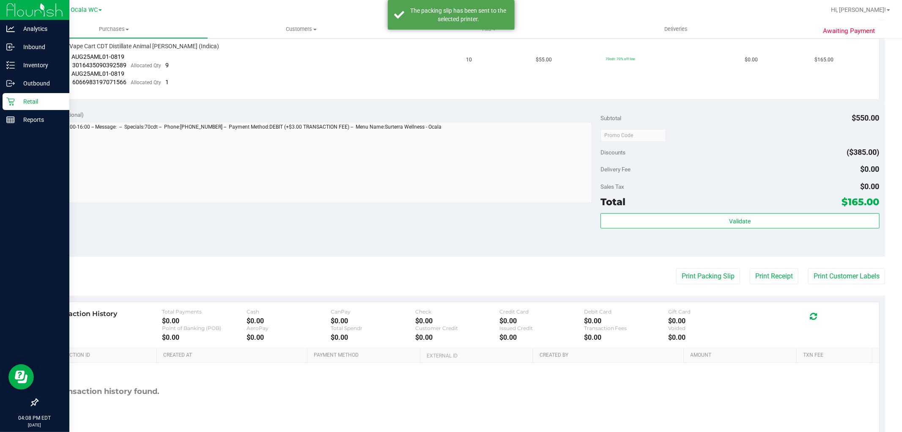
click at [11, 98] on icon at bounding box center [10, 101] width 8 height 8
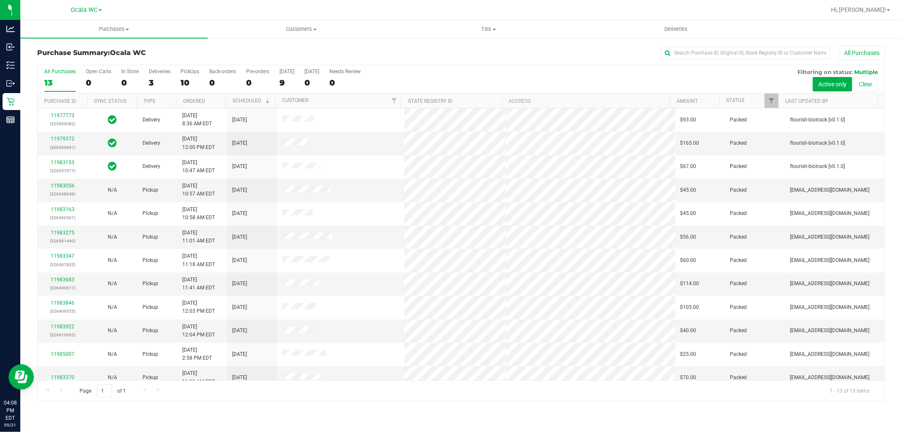
click at [154, 75] on label "Deliveries 3" at bounding box center [160, 80] width 22 height 23
click at [0, 0] on input "Deliveries 3" at bounding box center [0, 0] width 0 height 0
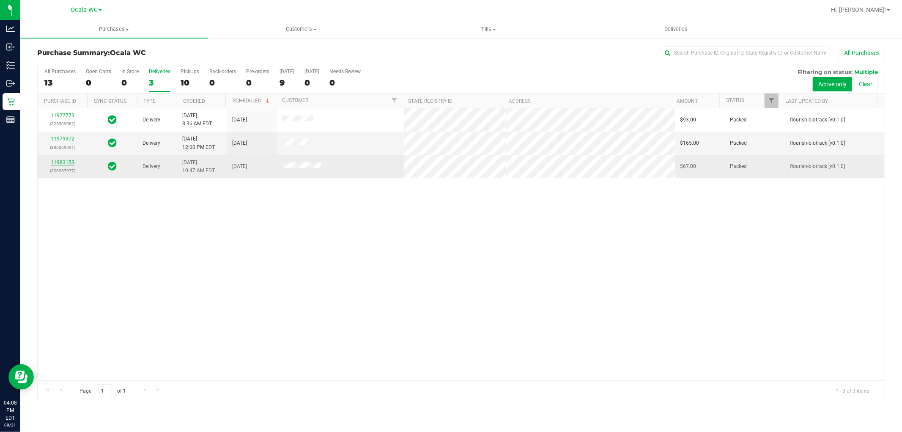
click at [61, 161] on link "11983153" at bounding box center [63, 162] width 24 height 6
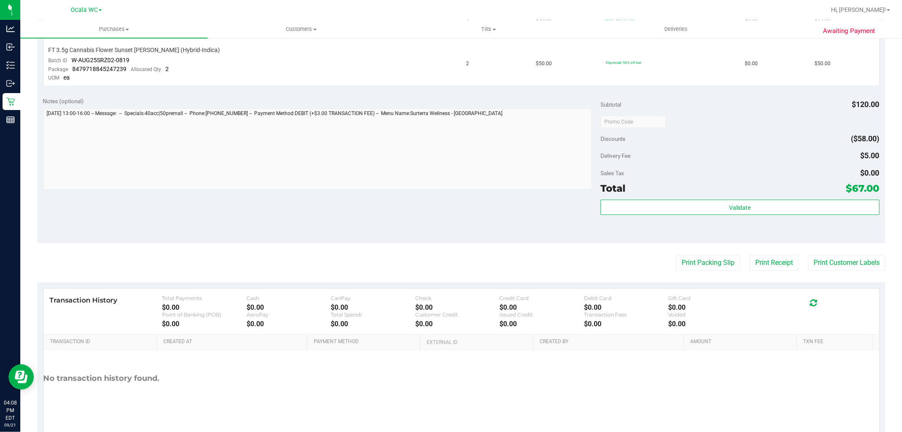
scroll to position [282, 0]
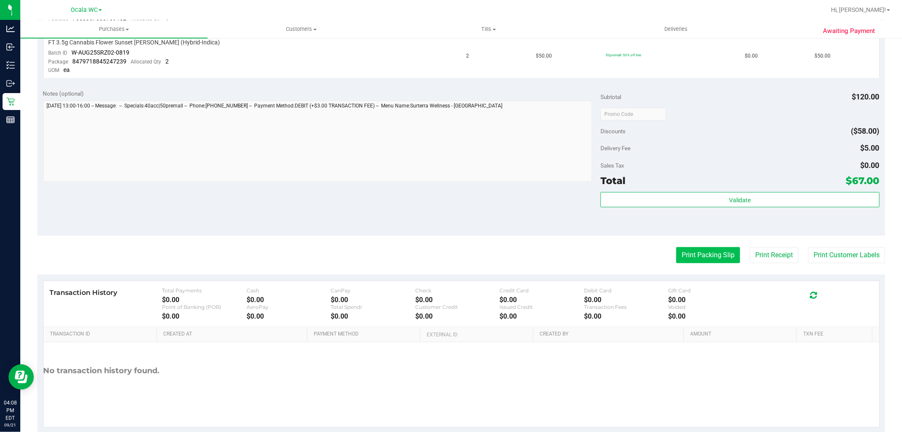
click at [680, 258] on button "Print Packing Slip" at bounding box center [708, 255] width 64 height 16
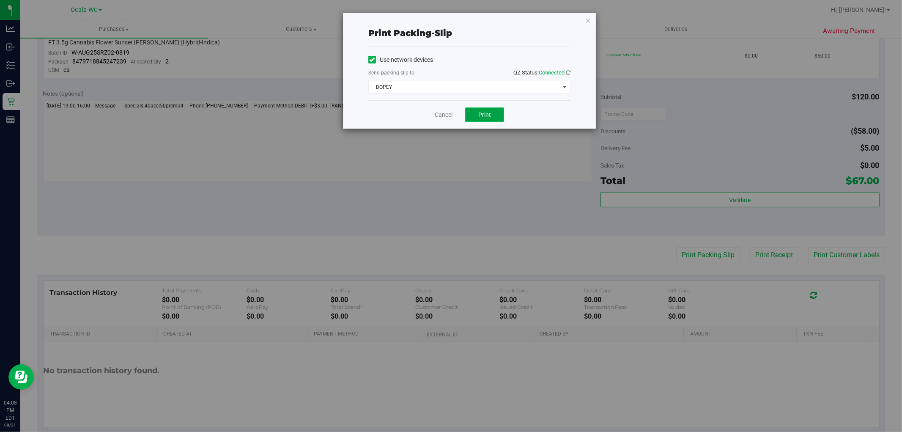
click at [485, 114] on span "Print" at bounding box center [484, 114] width 13 height 7
click at [439, 117] on link "Cancel" at bounding box center [444, 114] width 18 height 9
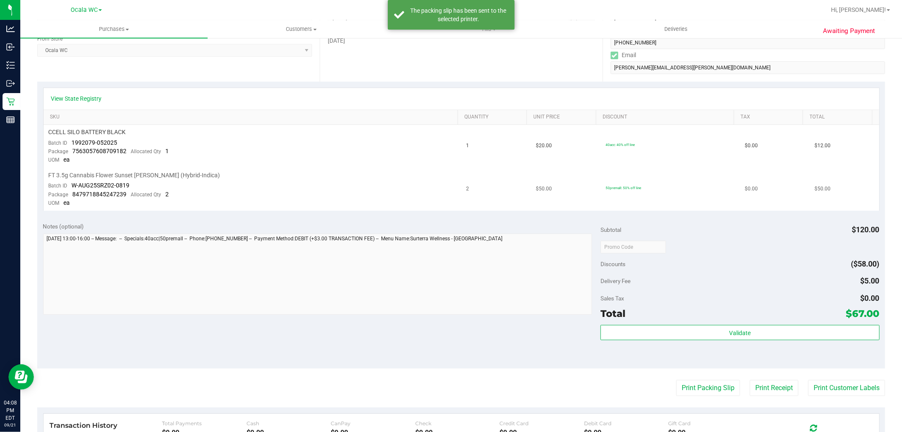
scroll to position [141, 0]
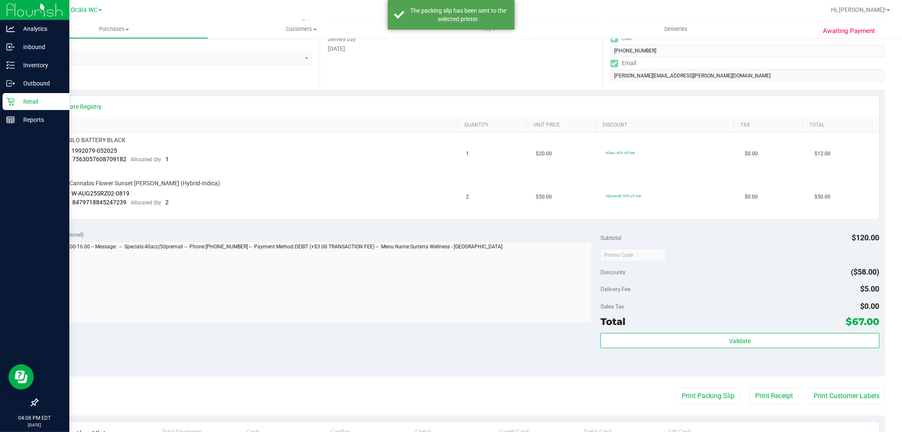
click at [25, 100] on p "Retail" at bounding box center [40, 101] width 51 height 10
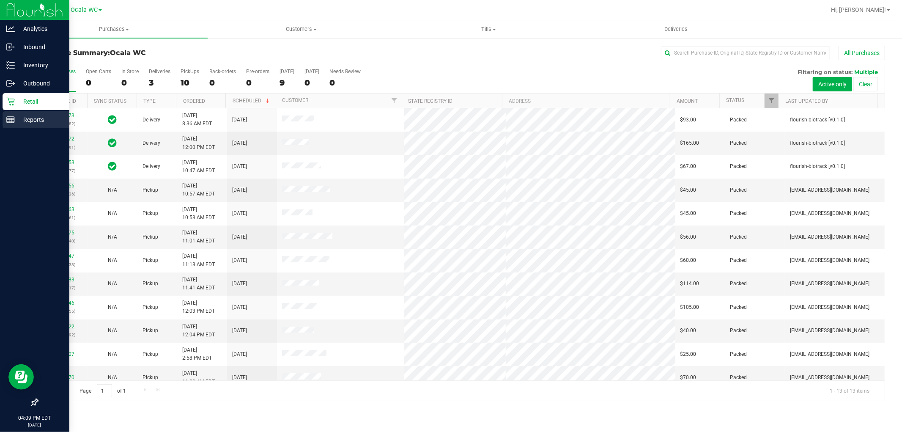
click at [27, 121] on p "Reports" at bounding box center [40, 120] width 51 height 10
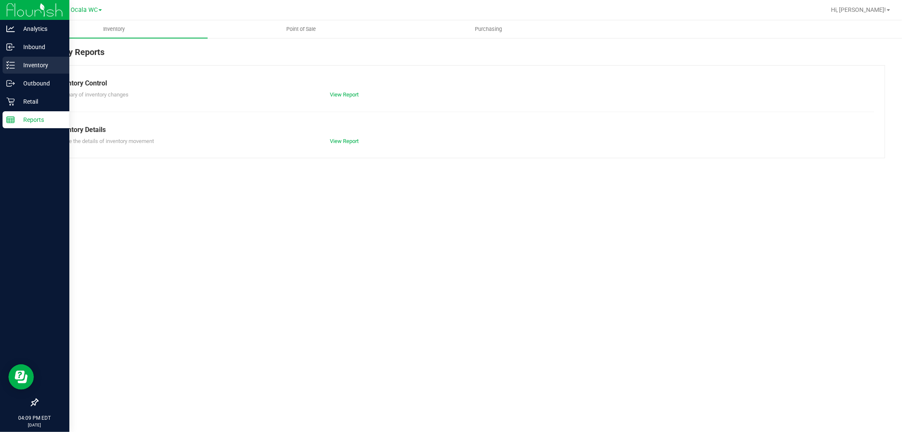
click at [41, 64] on p "Inventory" at bounding box center [40, 65] width 51 height 10
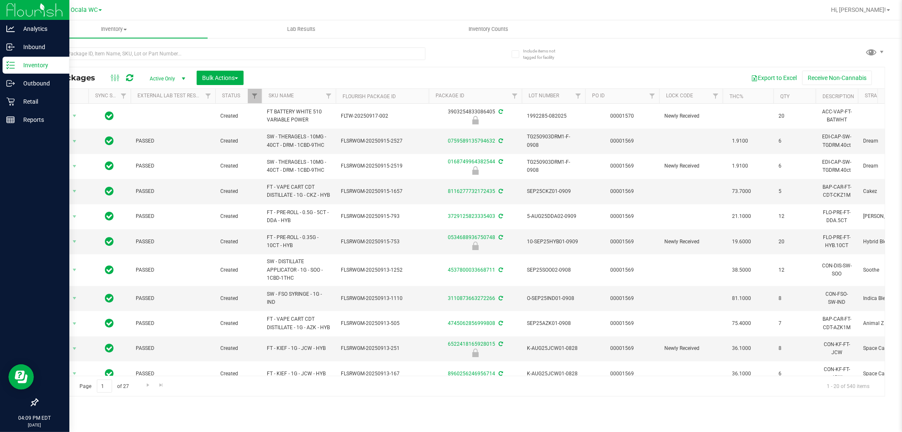
click at [41, 64] on p "Inventory" at bounding box center [40, 65] width 51 height 10
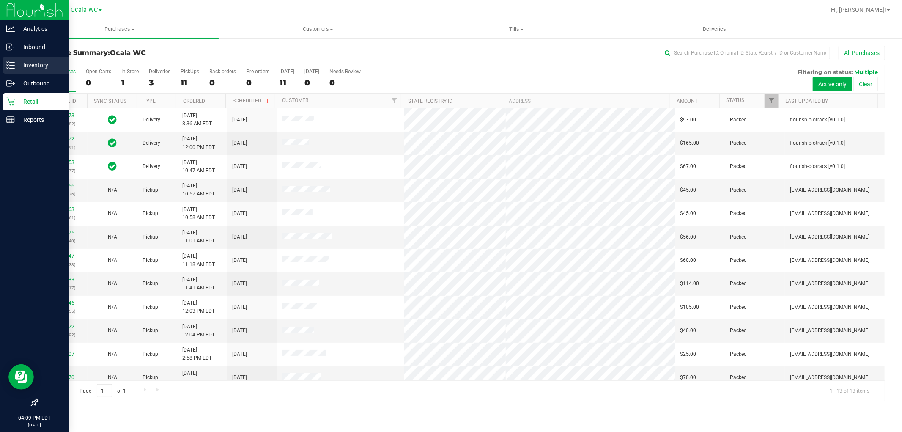
click at [47, 70] on div "Inventory" at bounding box center [36, 65] width 67 height 17
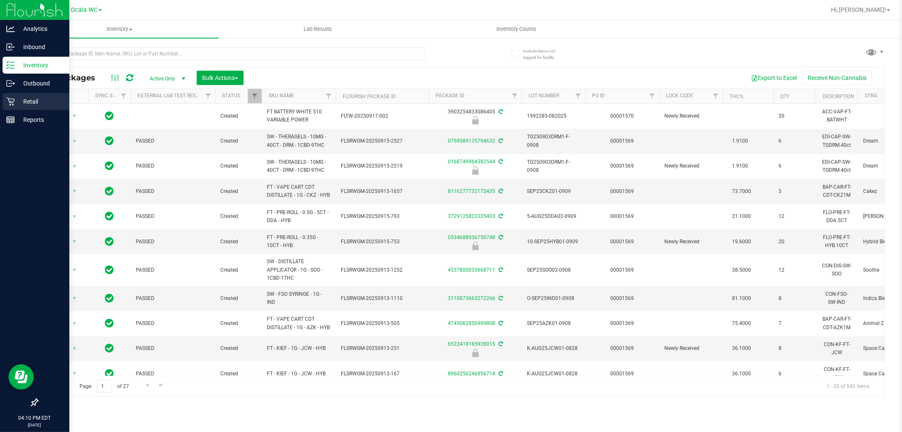
click at [31, 103] on p "Retail" at bounding box center [40, 101] width 51 height 10
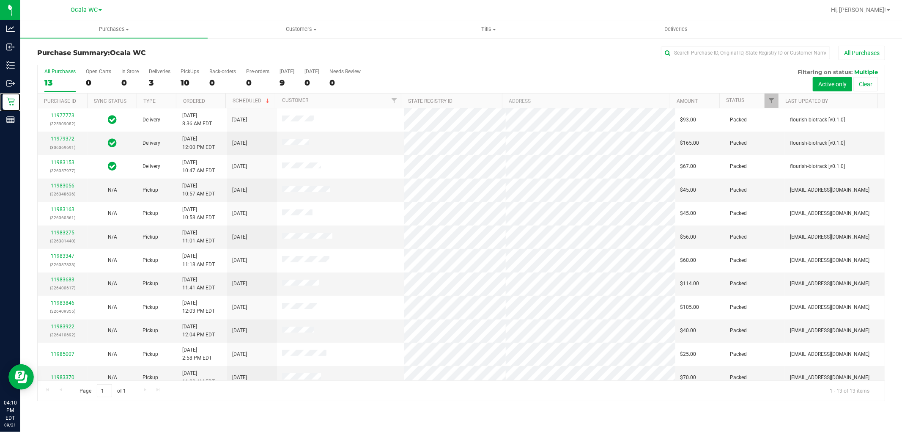
scroll to position [32, 0]
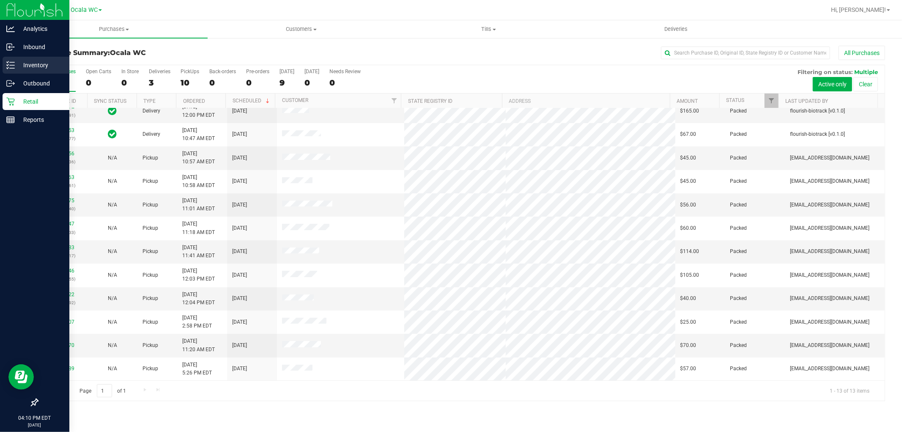
click at [26, 65] on p "Inventory" at bounding box center [40, 65] width 51 height 10
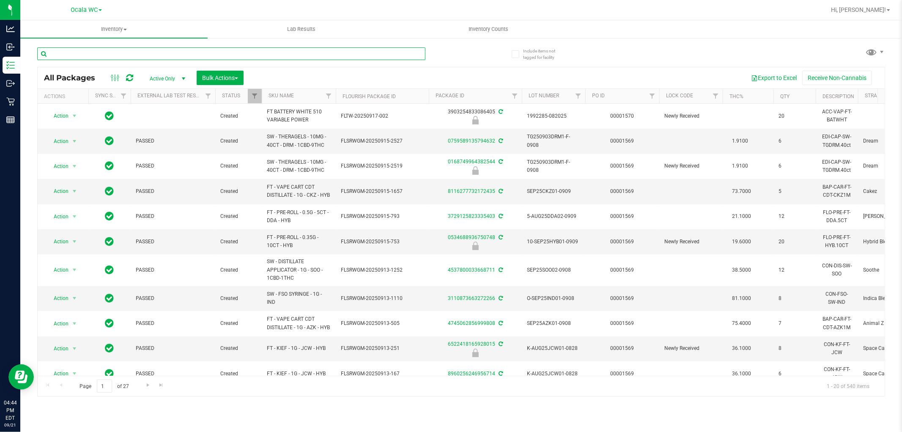
click at [115, 51] on input "text" at bounding box center [231, 53] width 388 height 13
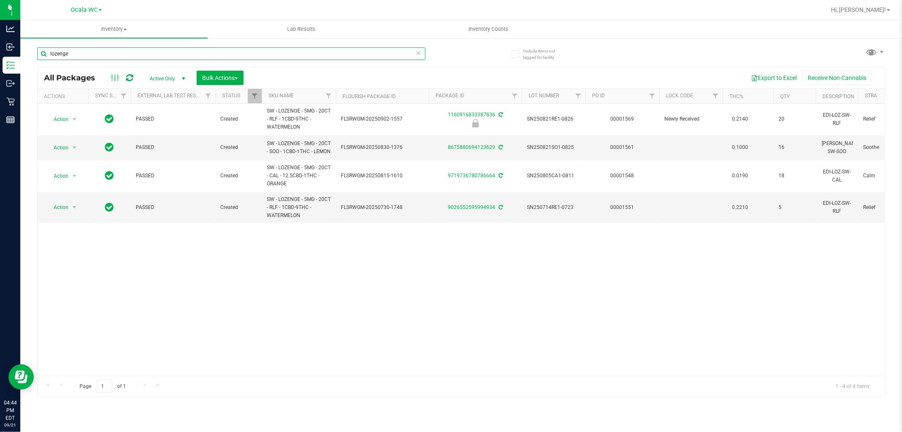
type input "lozenge"
click at [274, 299] on div "Action Action Edit attributes Global inventory Locate package Package audit log…" at bounding box center [461, 240] width 847 height 272
click at [268, 282] on div "Action Action Edit attributes Global inventory Locate package Package audit log…" at bounding box center [461, 240] width 847 height 272
click at [287, 286] on div "Action Action Edit attributes Global inventory Locate package Package audit log…" at bounding box center [461, 240] width 847 height 272
click at [61, 213] on span "Action" at bounding box center [57, 207] width 23 height 12
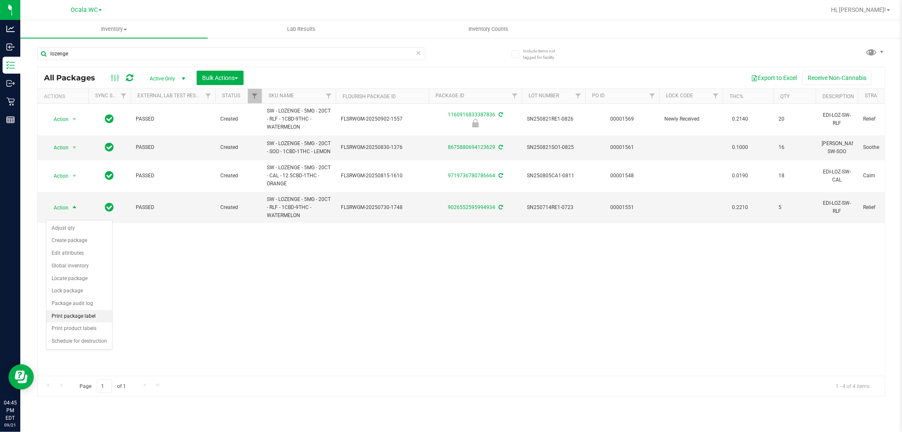
click at [73, 317] on li "Print package label" at bounding box center [80, 316] width 66 height 13
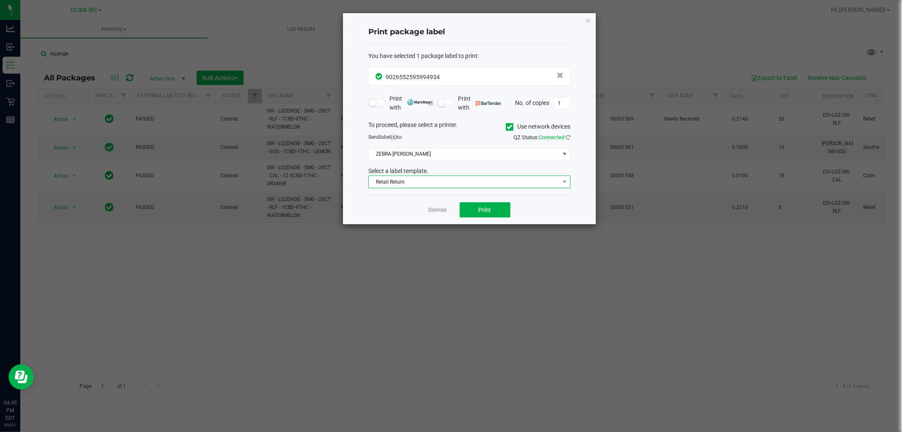
click at [411, 183] on span "Retail Return" at bounding box center [464, 182] width 191 height 12
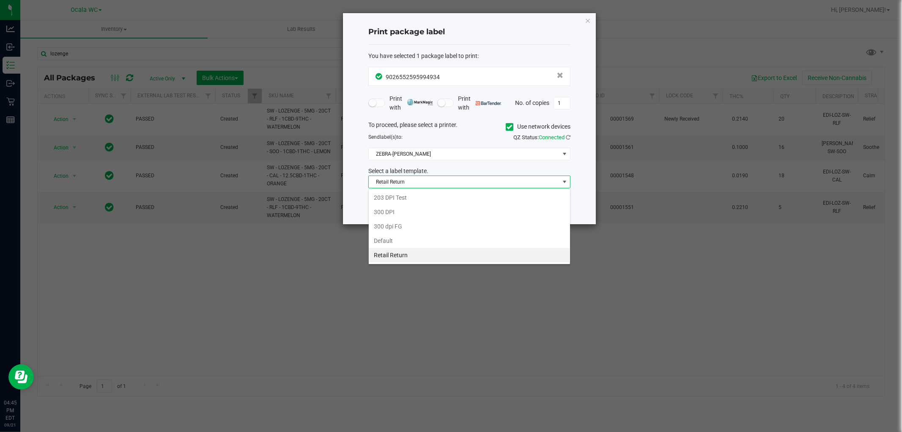
scroll to position [13, 202]
click at [387, 241] on li "Default" at bounding box center [469, 240] width 201 height 14
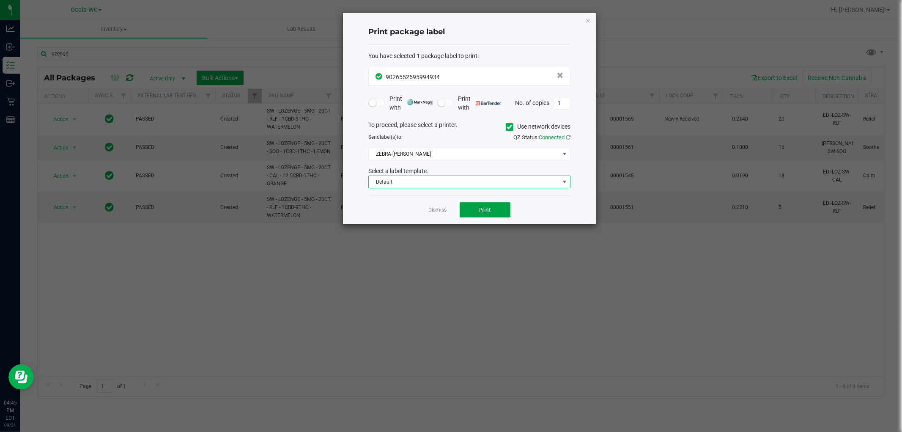
click at [486, 209] on span "Print" at bounding box center [485, 209] width 13 height 7
